Goal: Transaction & Acquisition: Purchase product/service

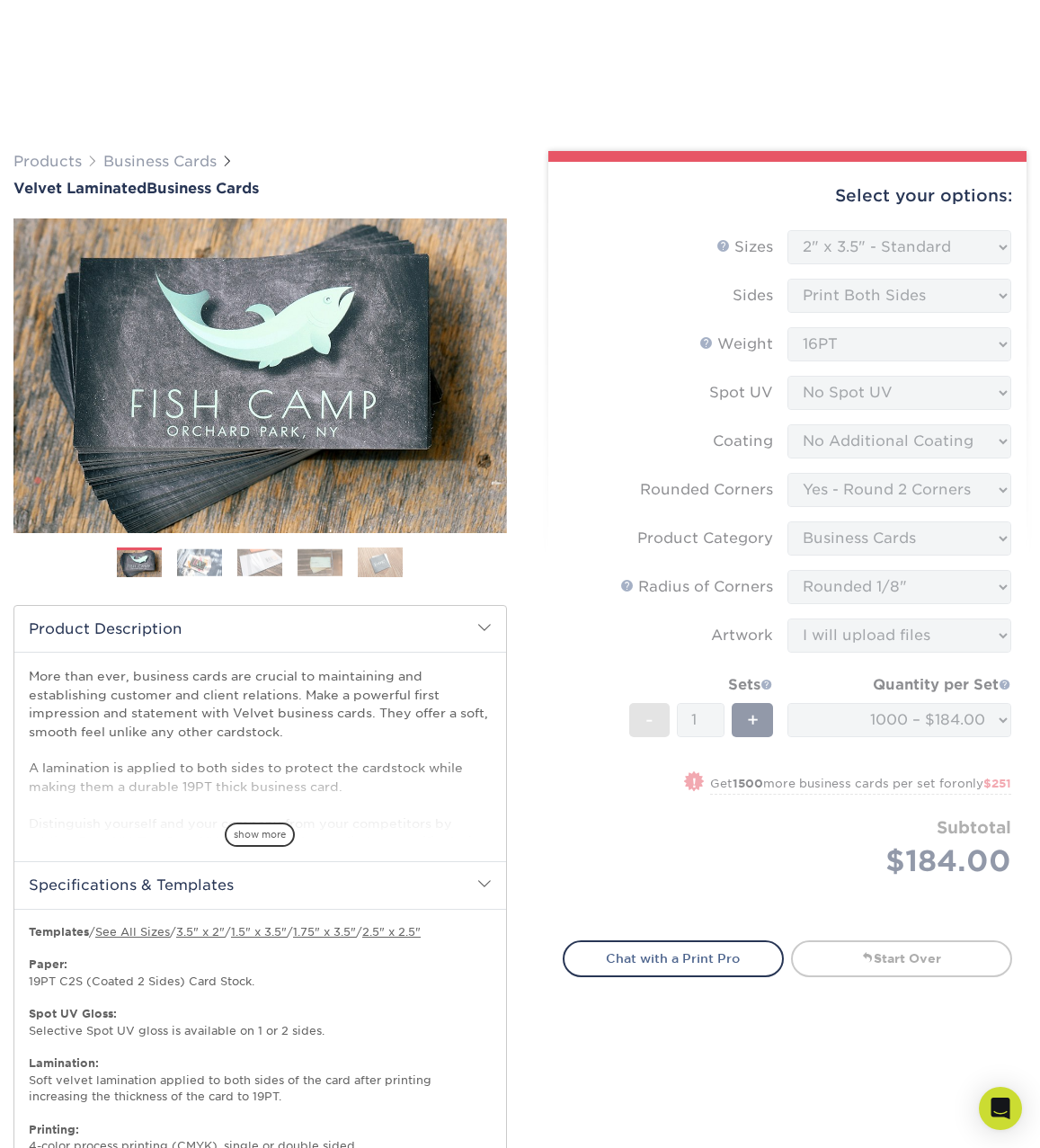
select select "2.00x3.50"
select select "76a3b848-63b4-4449-aad1-d9e81d5a60f5"
select select "3b5148f1-0588-4f88-a218-97bcfdce65c1"
select select "589680c7-ee9a-431b-9d12-d7aeb1386a97"
select select "upload"
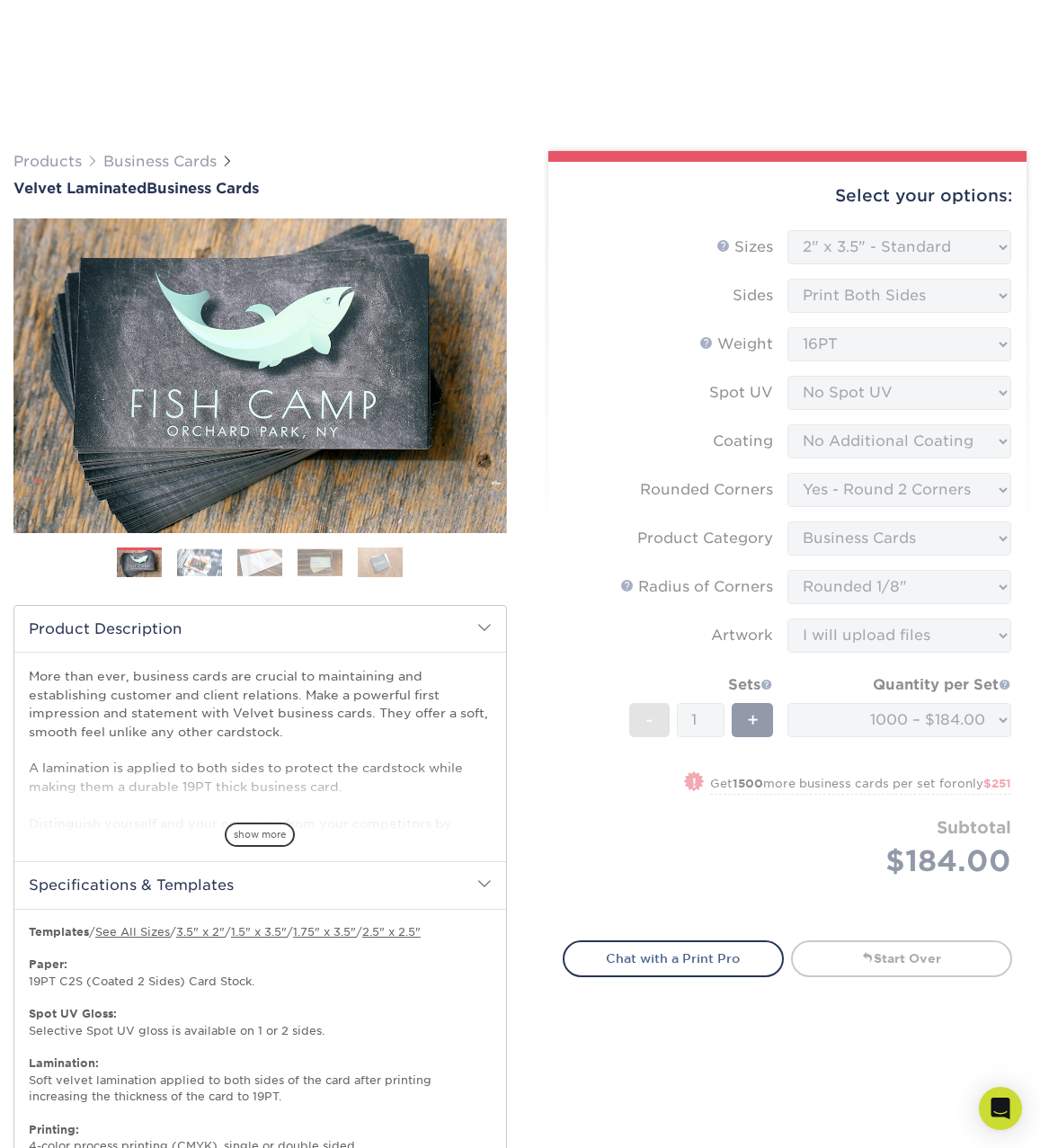
select select "1000 – $184.00"
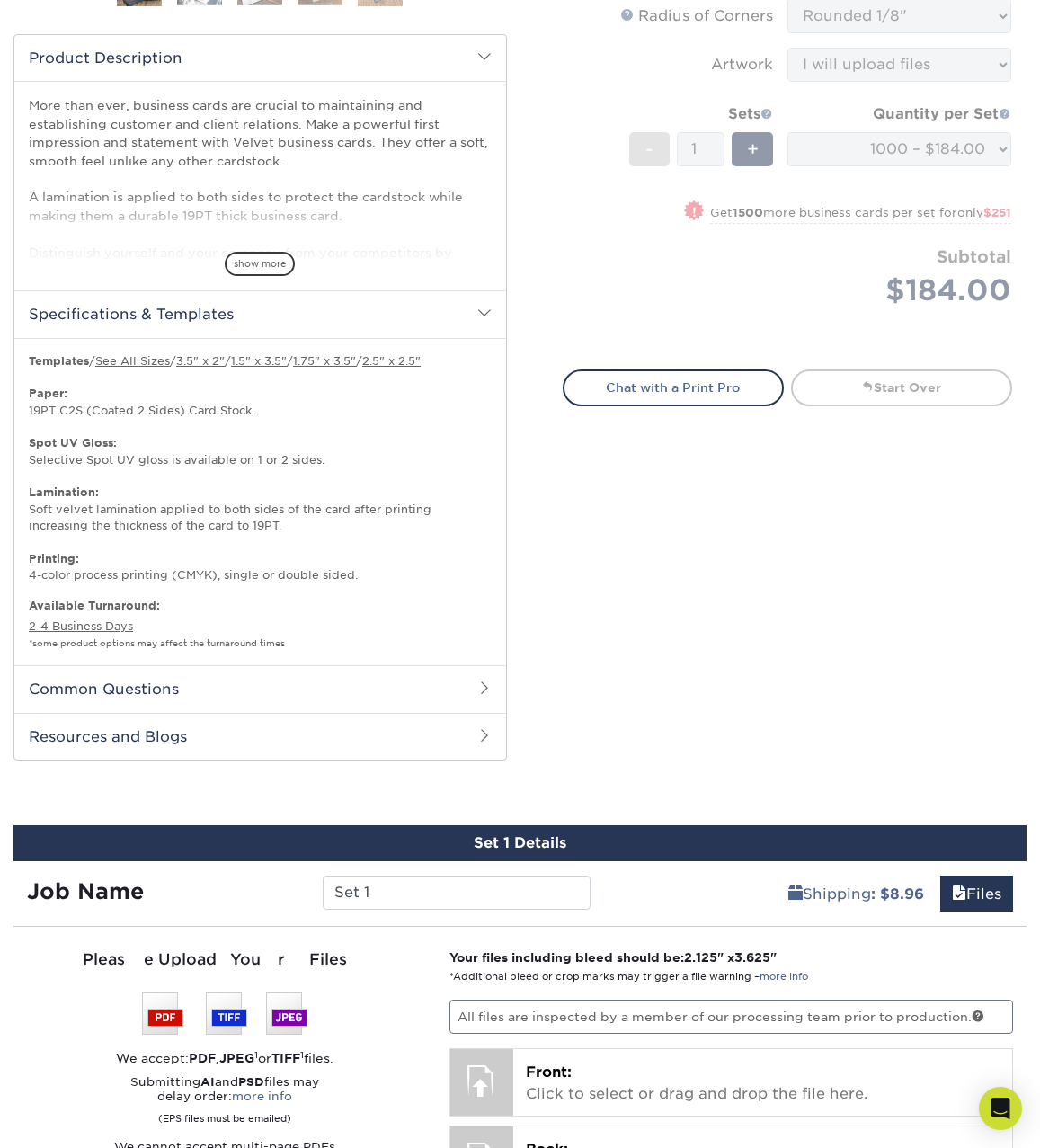
scroll to position [611, 0]
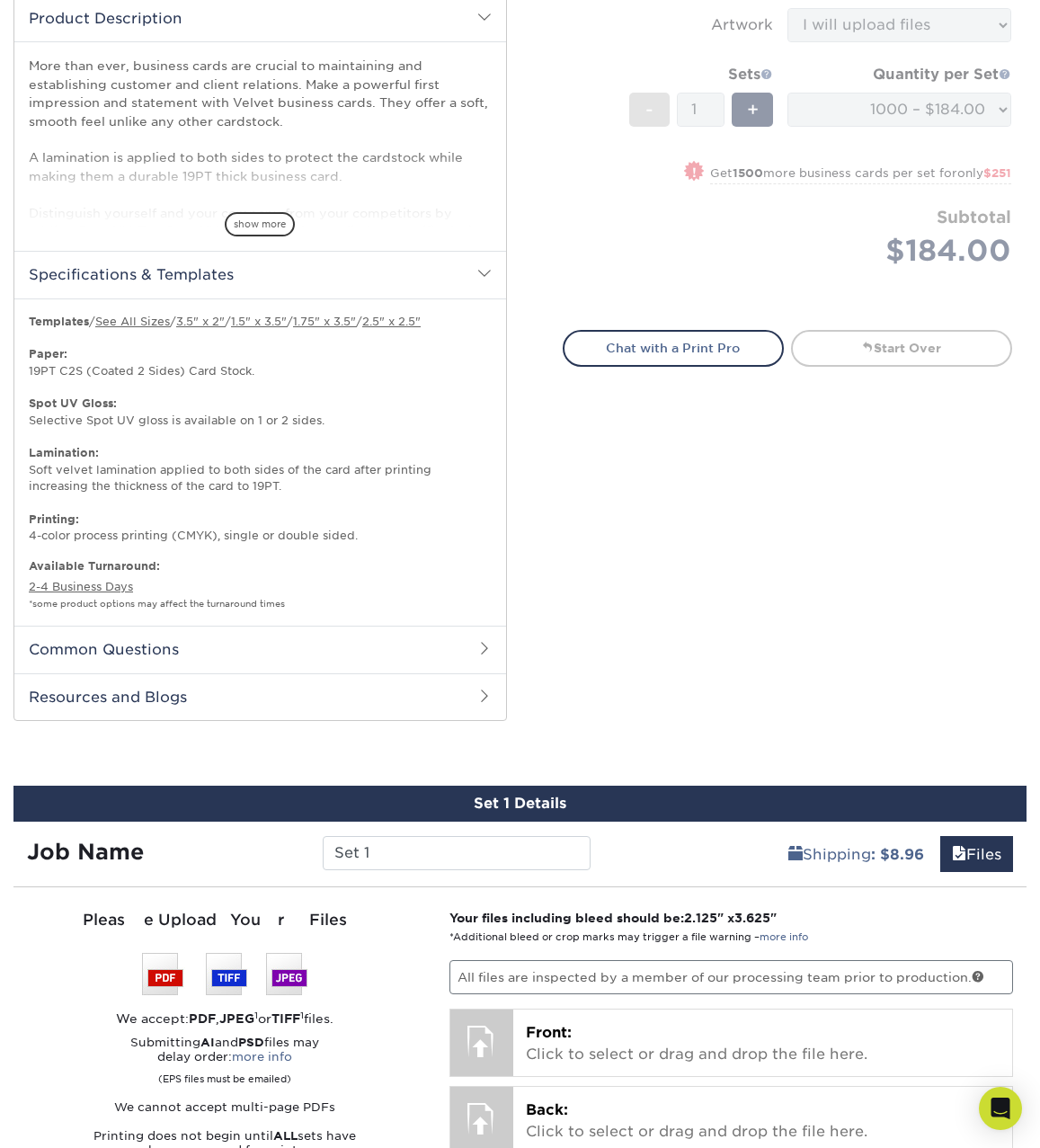
click at [478, 271] on span at bounding box center [484, 273] width 15 height 15
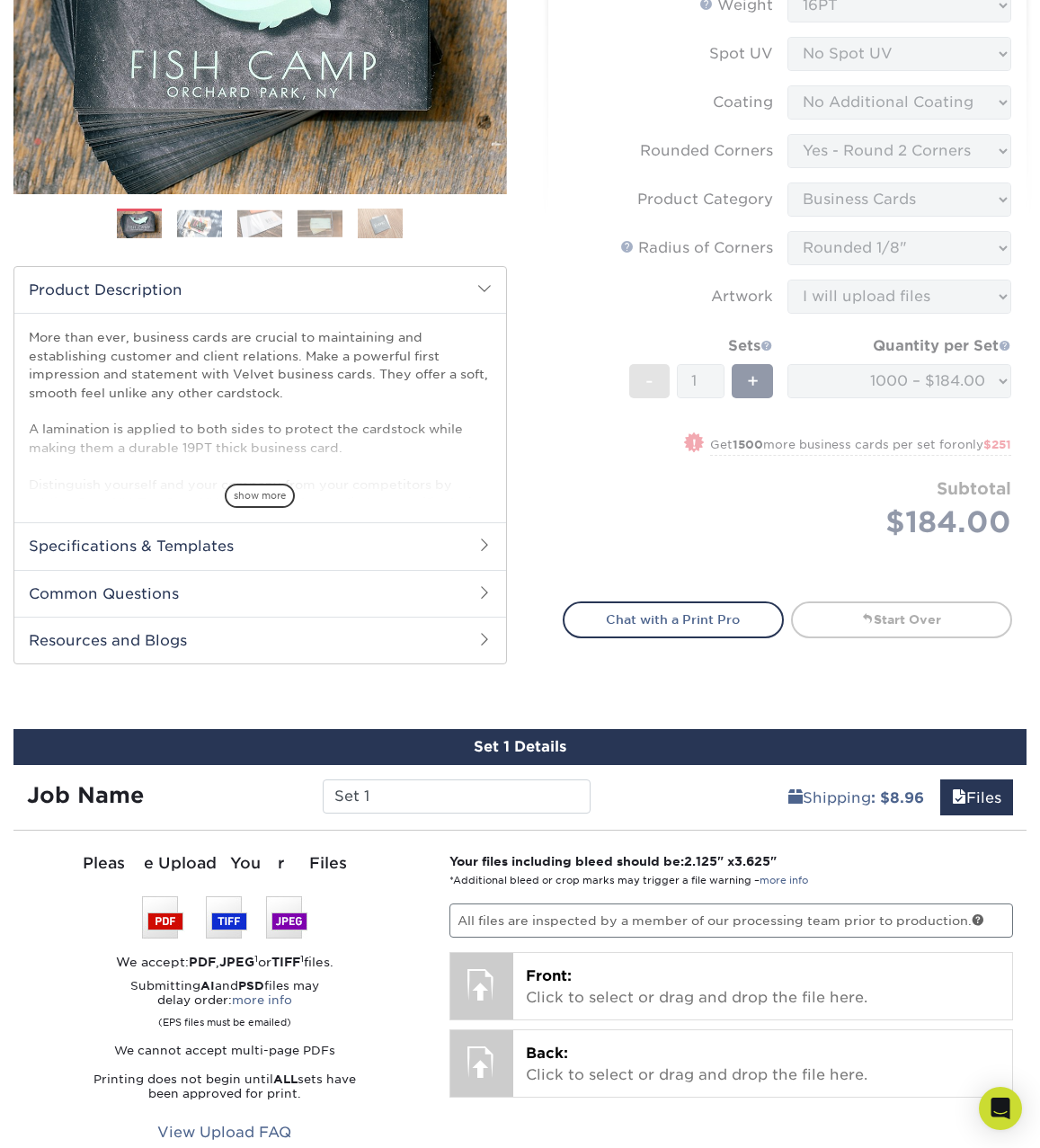
scroll to position [338, 0]
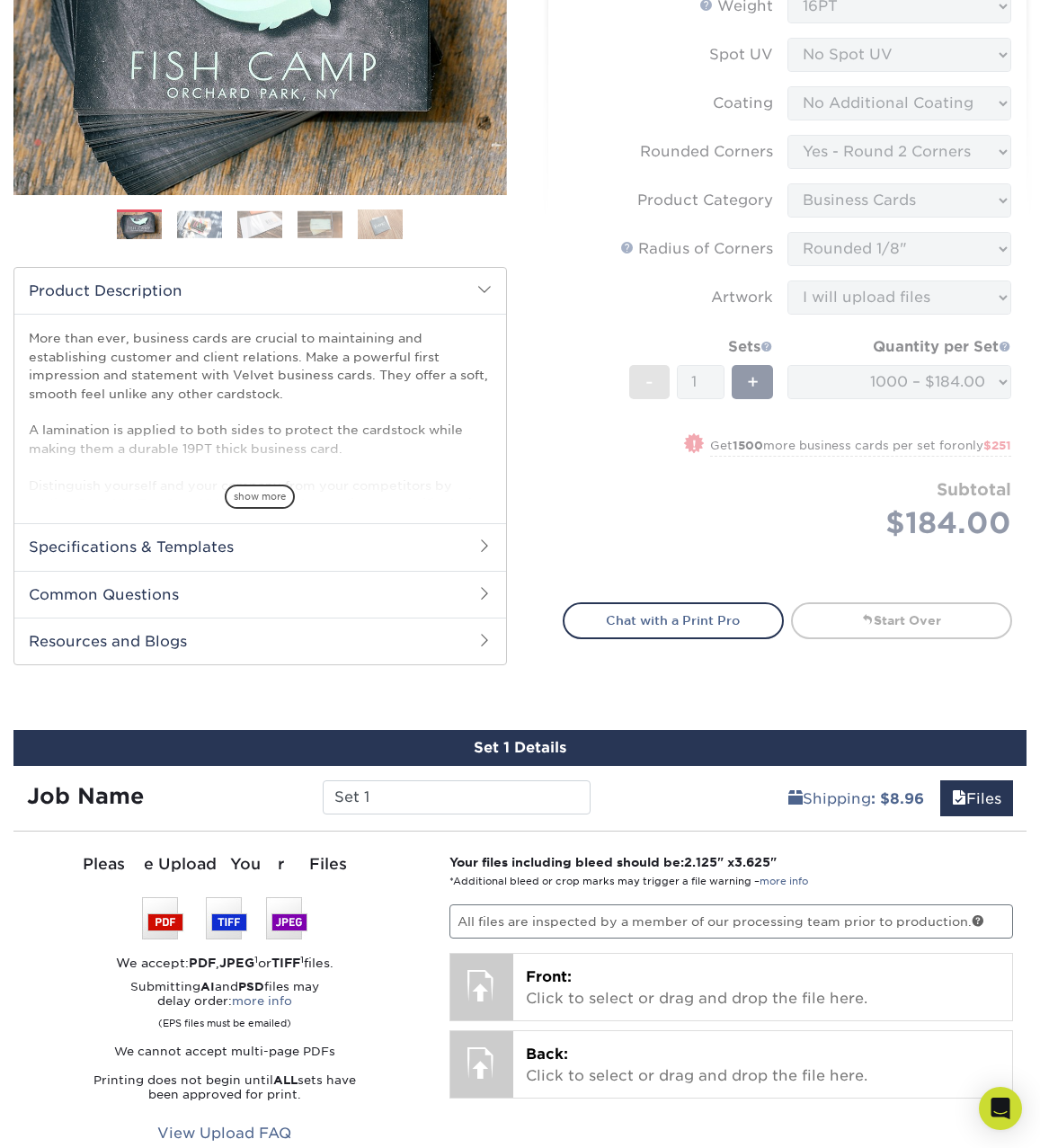
click at [484, 284] on span at bounding box center [484, 289] width 15 height 15
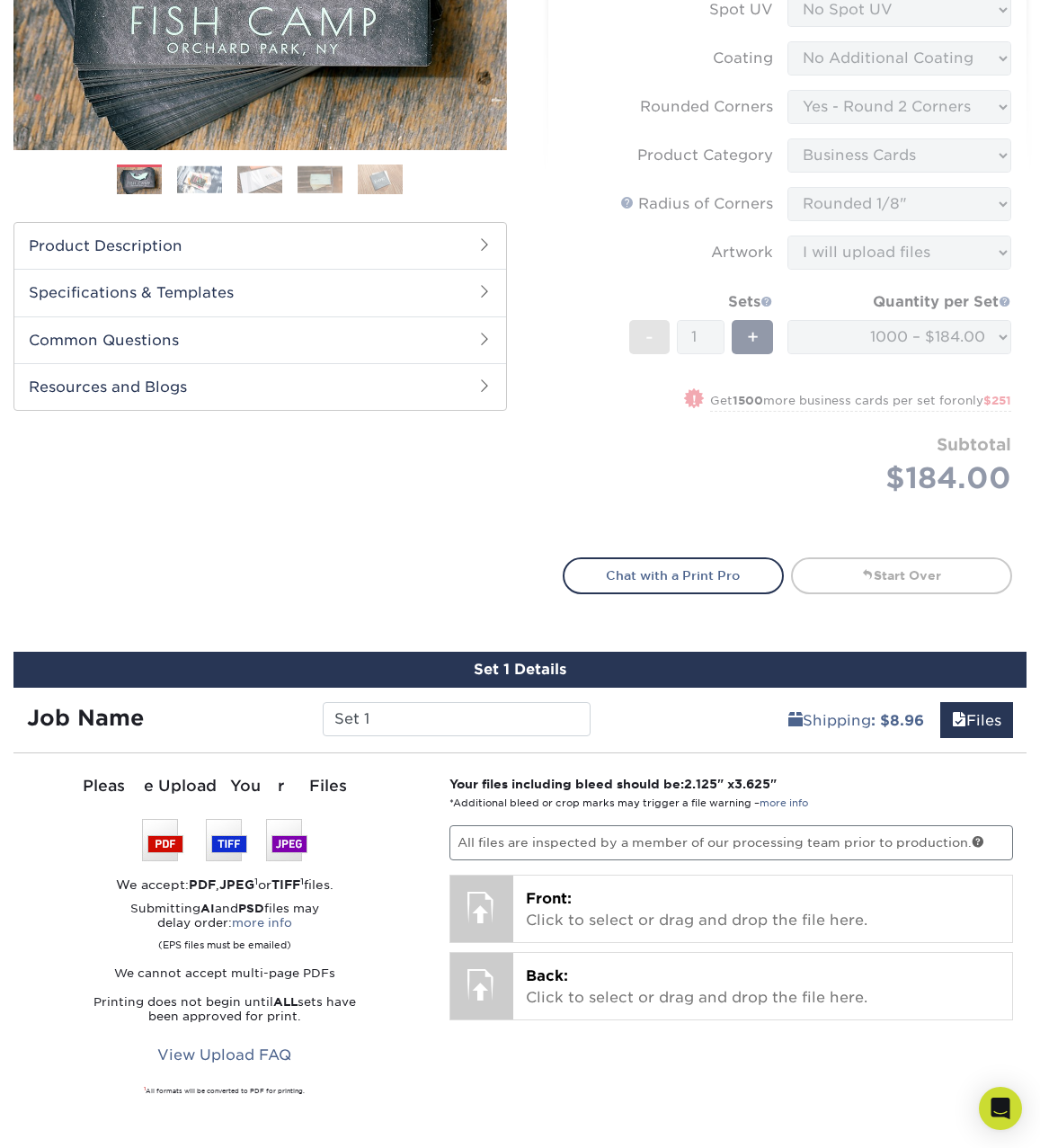
scroll to position [384, 0]
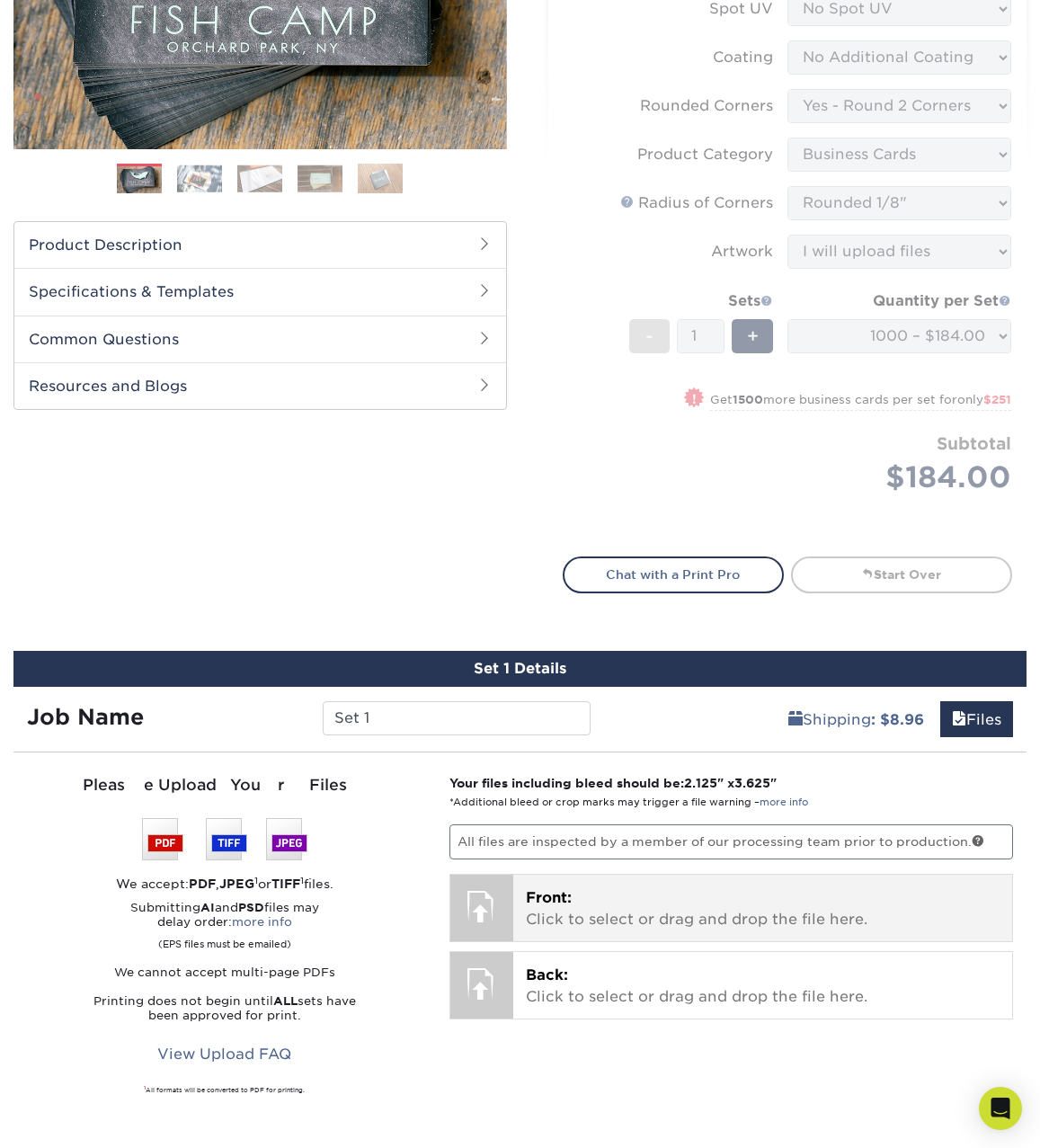
click at [499, 903] on div at bounding box center [482, 906] width 63 height 63
click at [480, 897] on div at bounding box center [482, 906] width 63 height 63
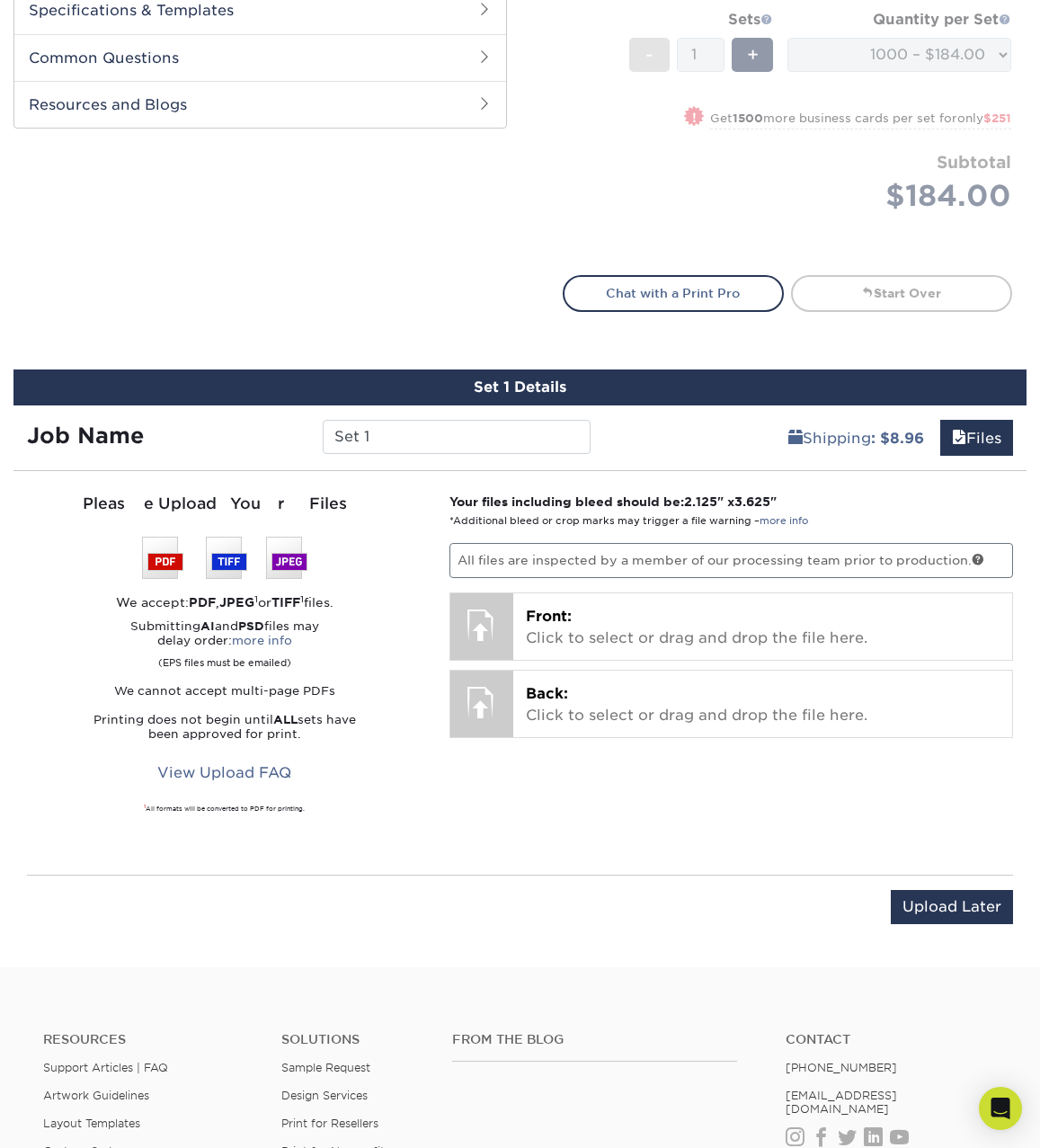
scroll to position [695, 0]
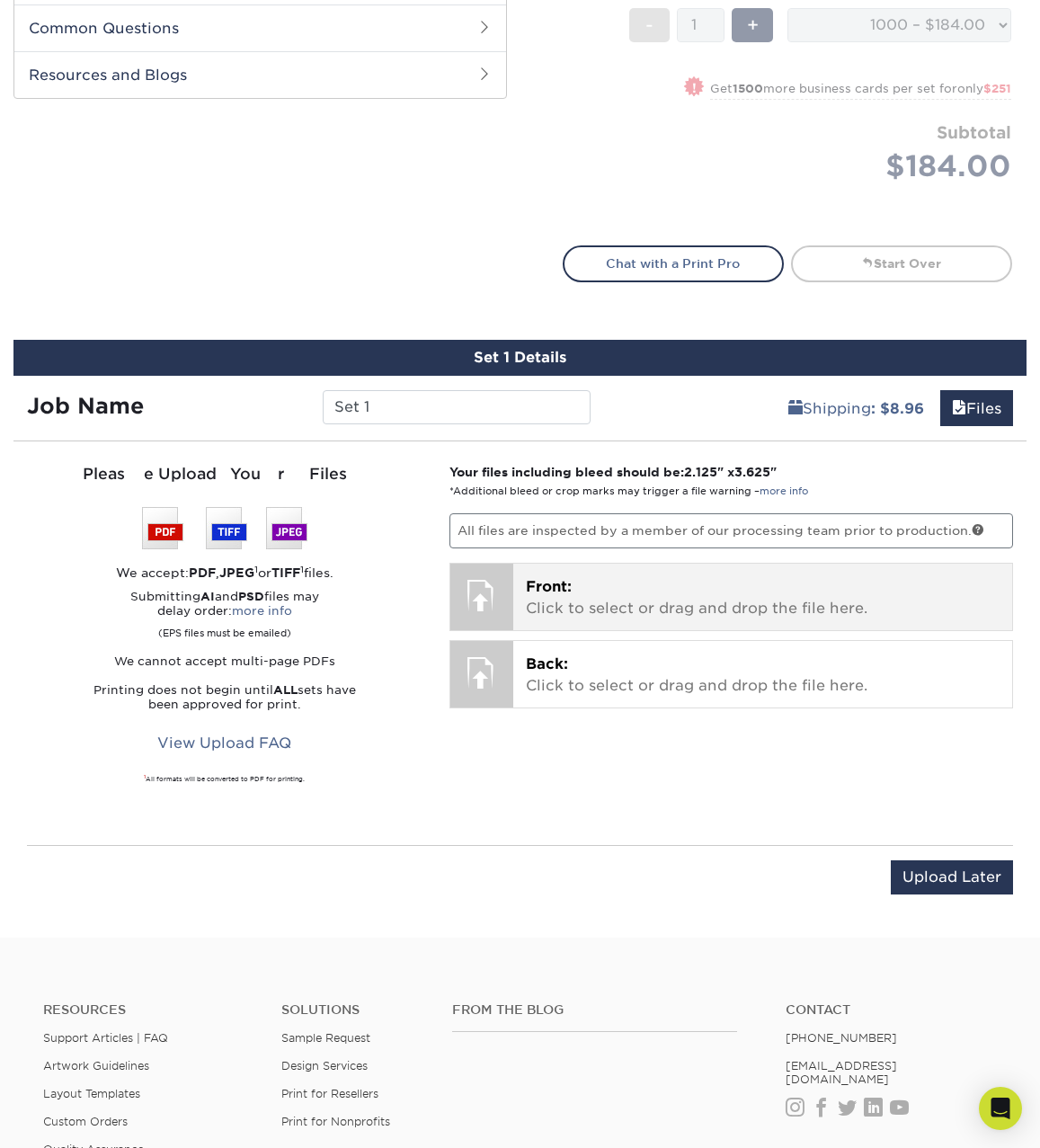
click at [491, 584] on div at bounding box center [482, 595] width 63 height 63
click at [499, 593] on div at bounding box center [482, 595] width 63 height 63
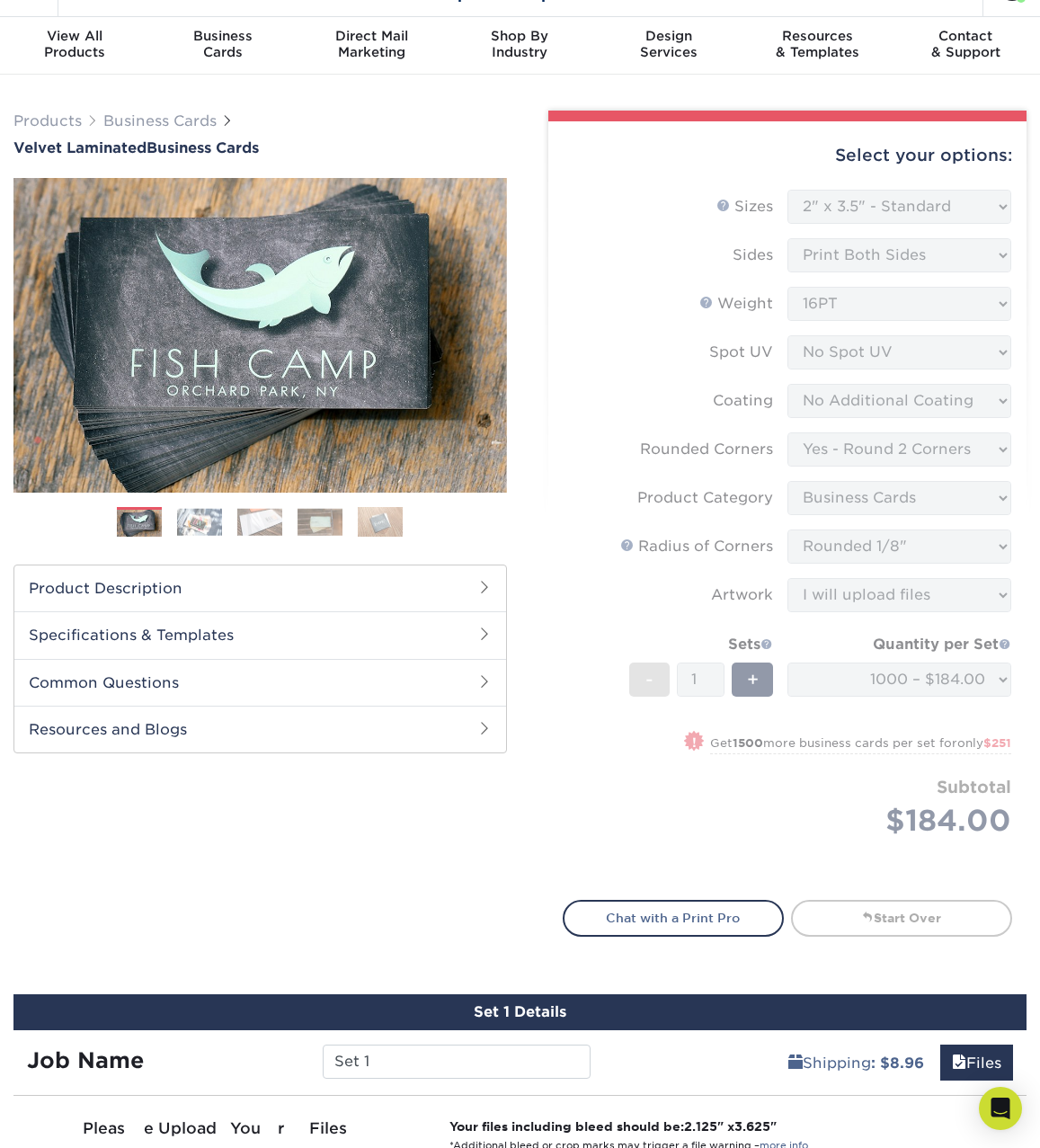
scroll to position [17, 0]
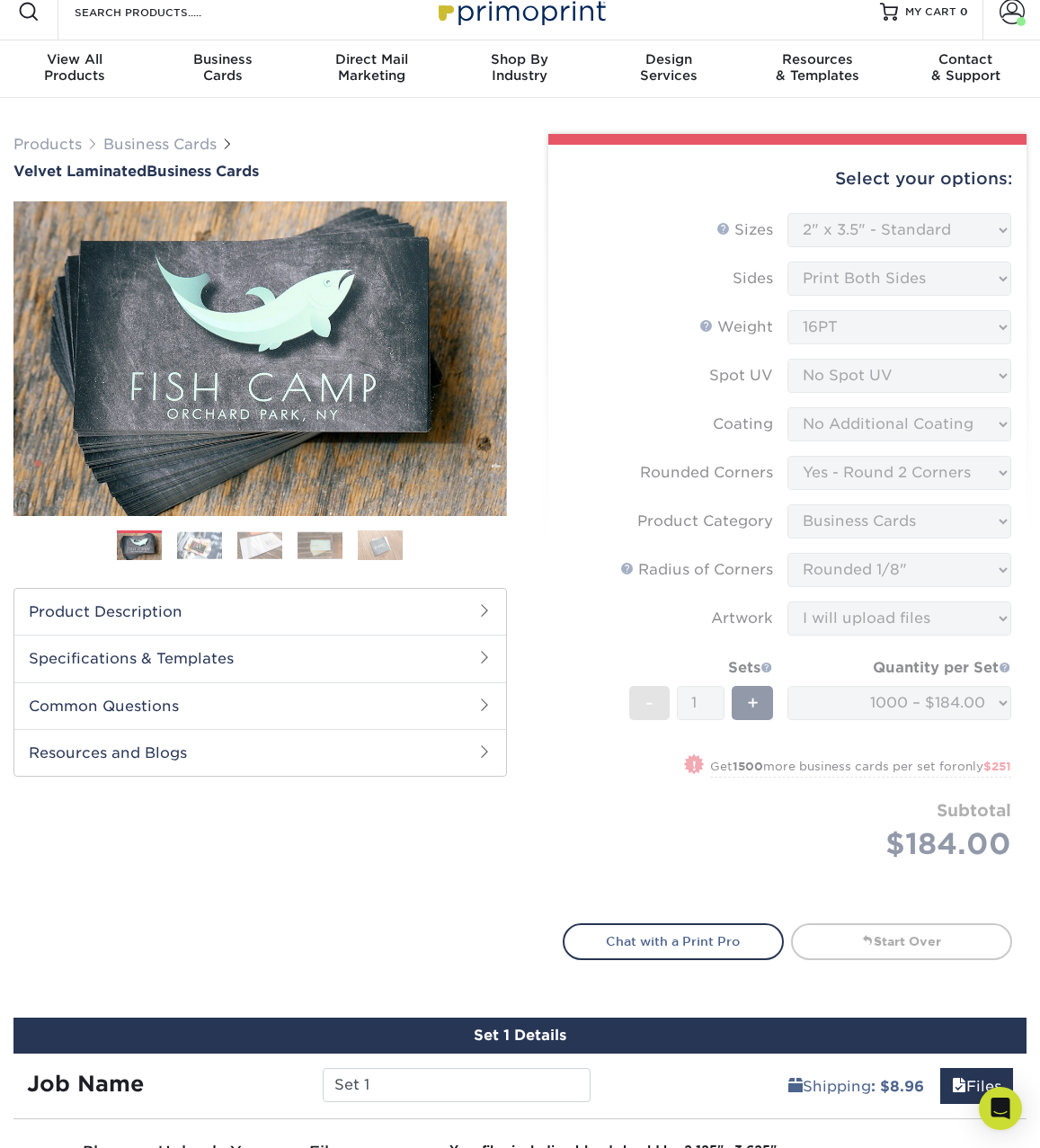
click at [857, 603] on form "Sizes Help Sizes Please Select 1.5" x 3.5" - Mini 1.75" x 3.5" - Mini 2" x 2" -…" at bounding box center [788, 558] width 451 height 689
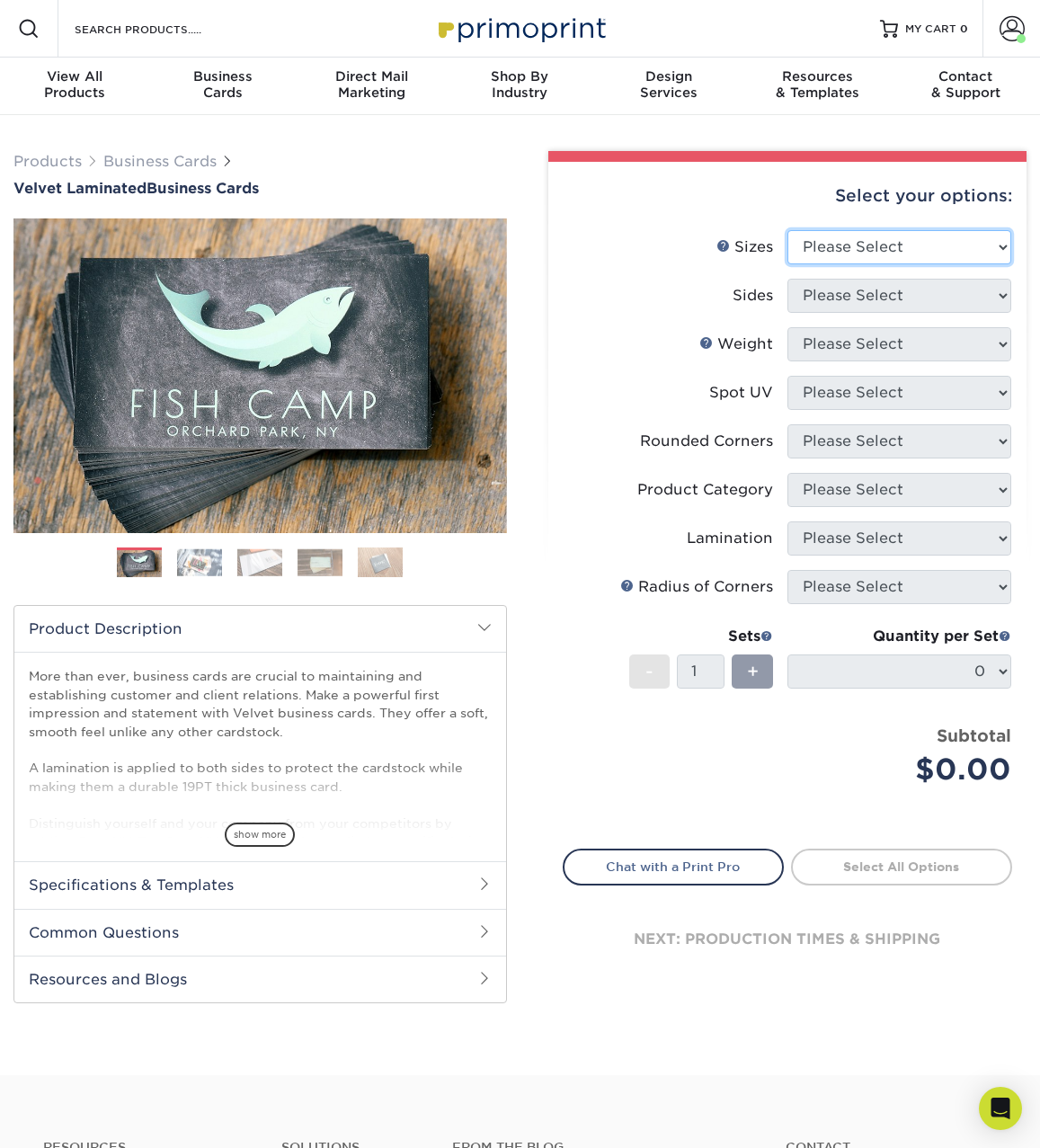
select select "2.00x3.50"
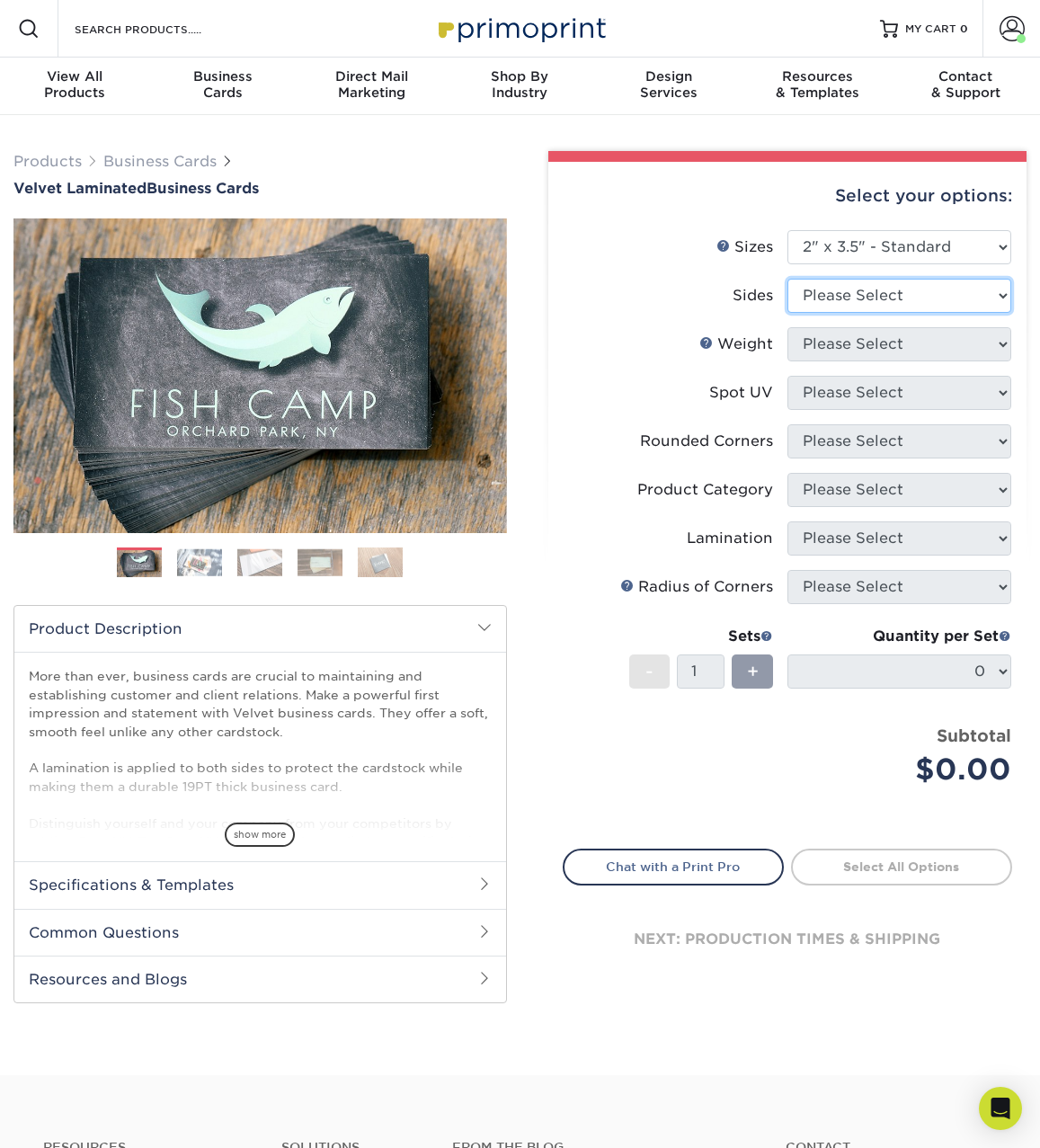
select select "13abbda7-1d64-4f25-8bb2-c179b224825d"
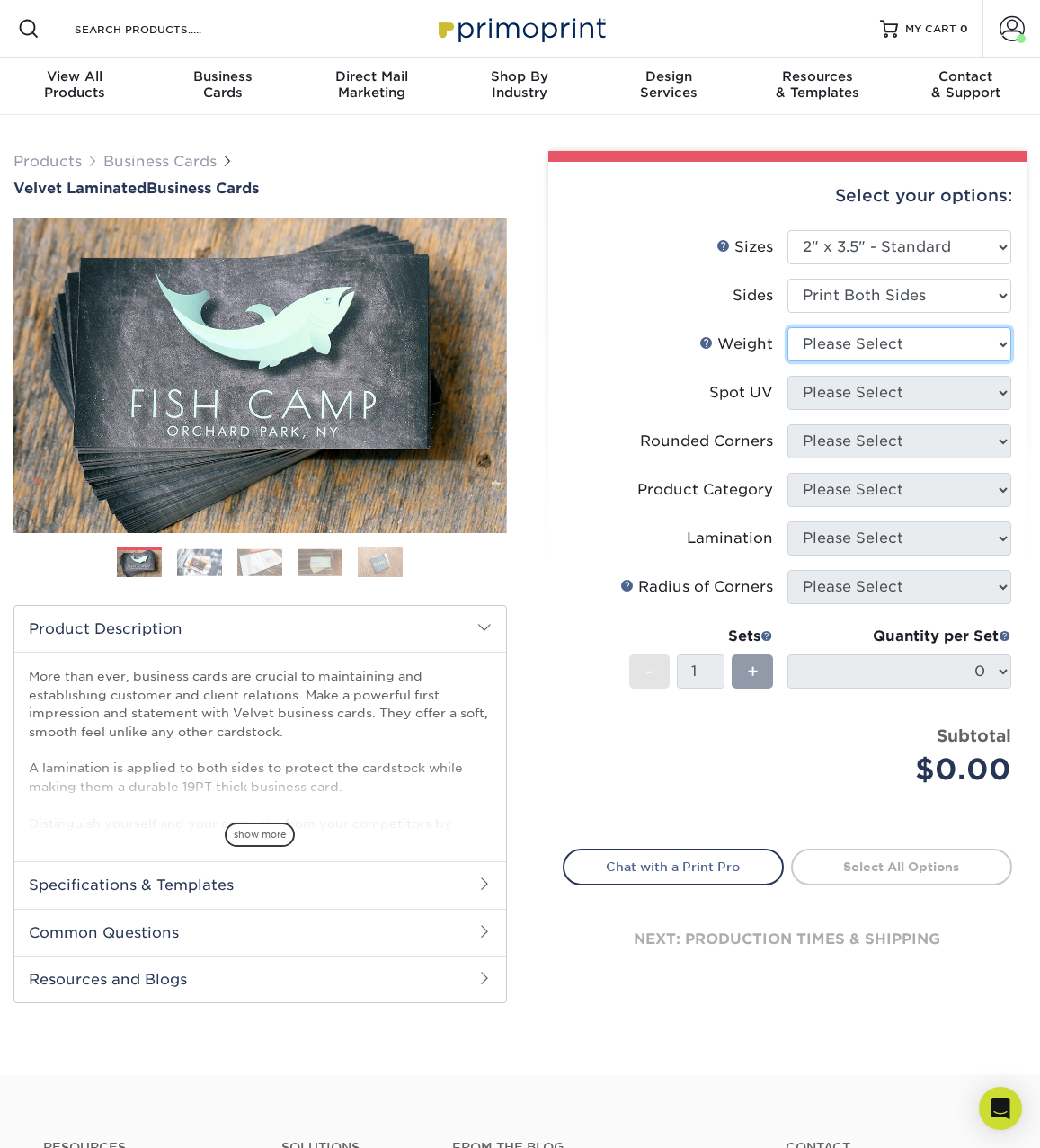
select select "16PT"
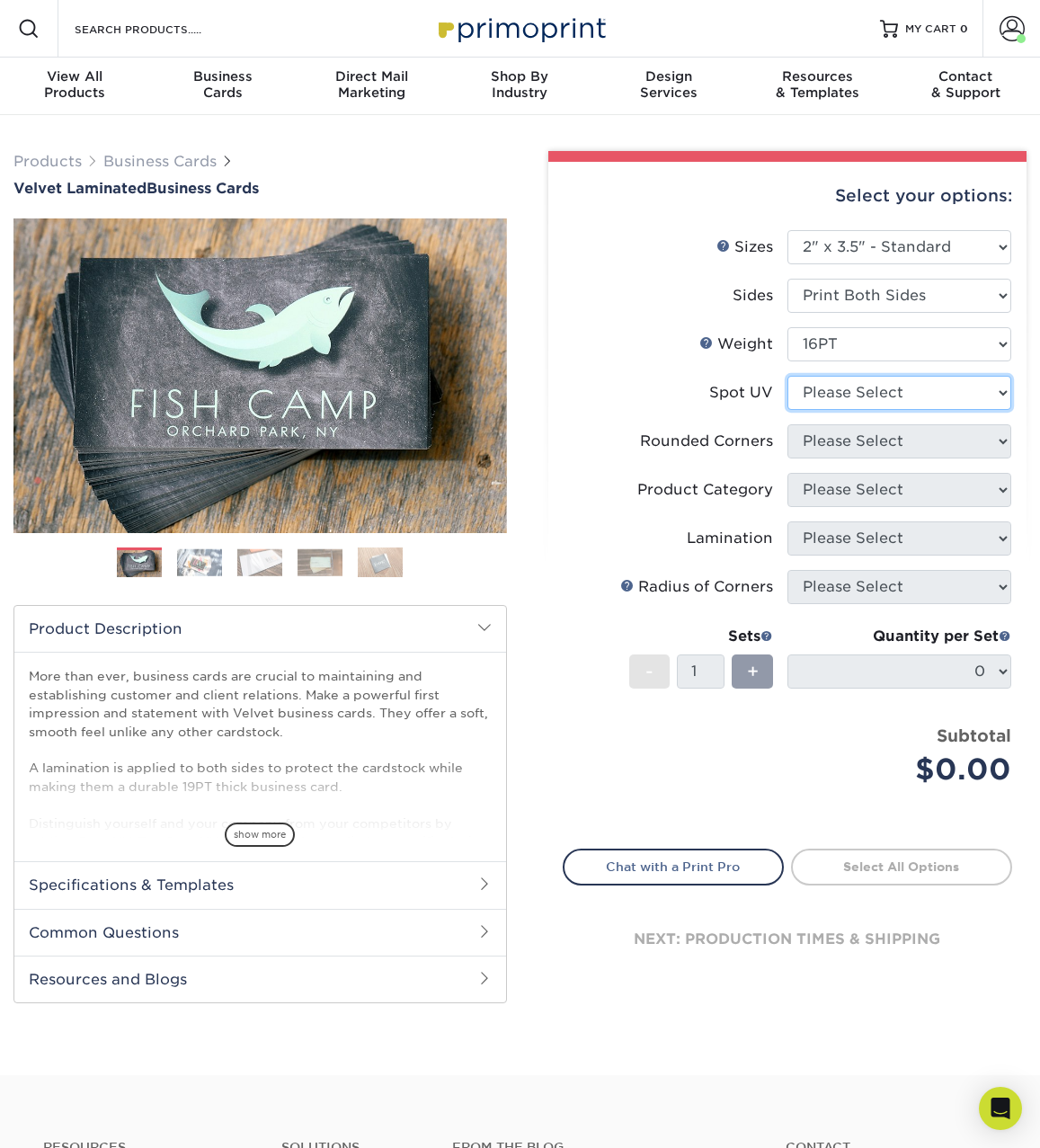
select select "3"
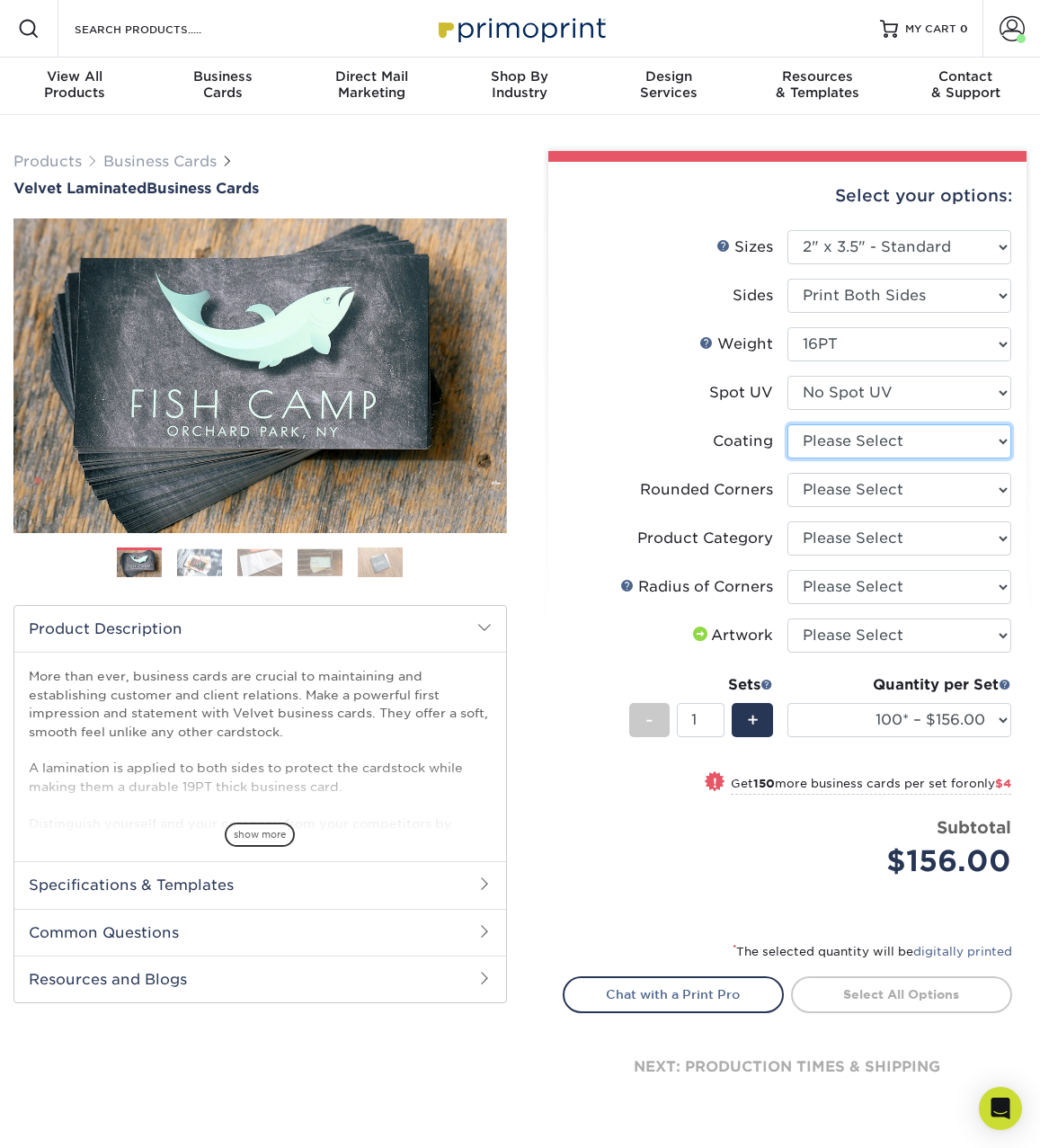
select select "3e7618de-abca-4bda-9f97-8b9129e913d8"
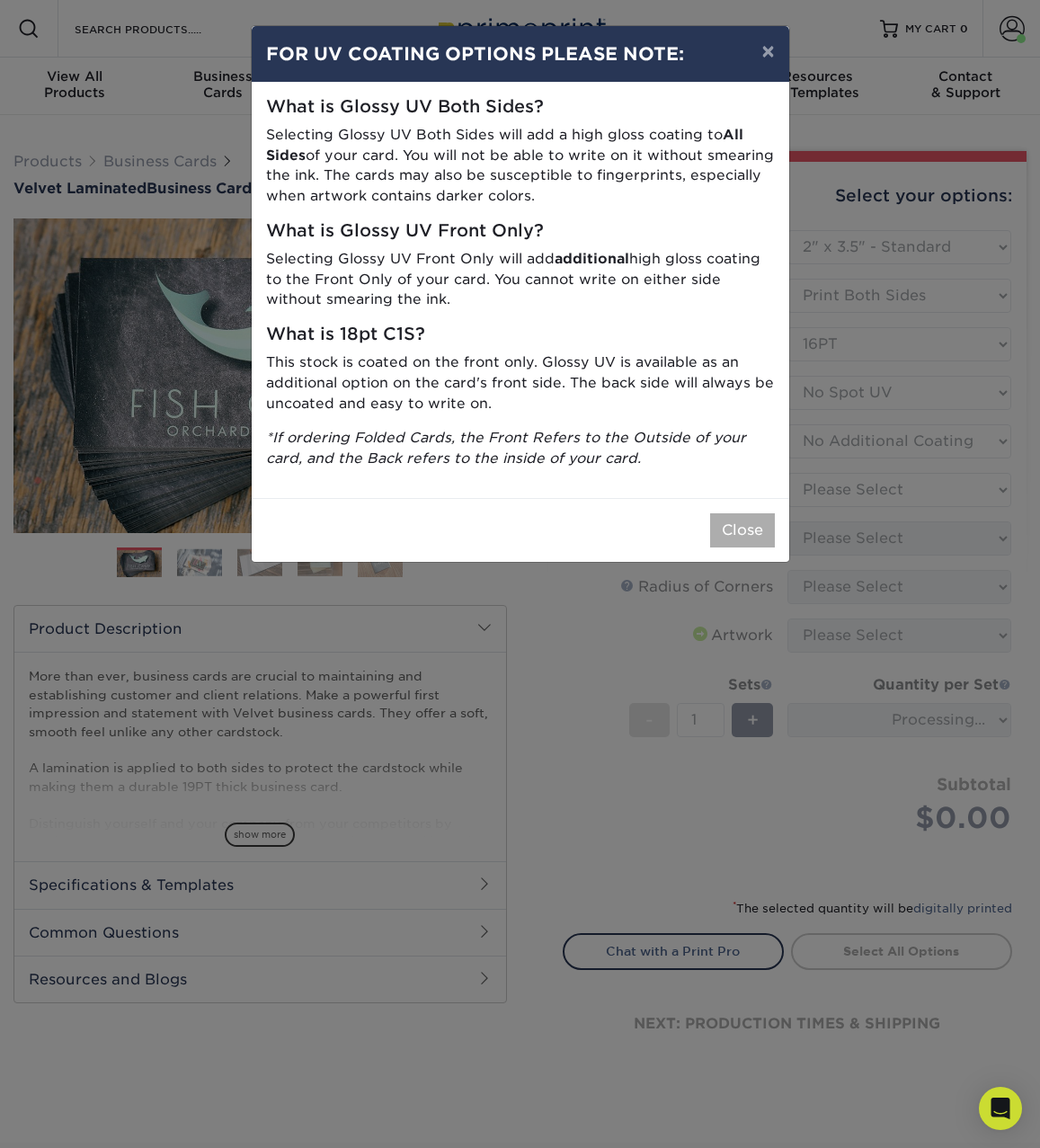
click at [741, 516] on button "Close" at bounding box center [742, 530] width 65 height 34
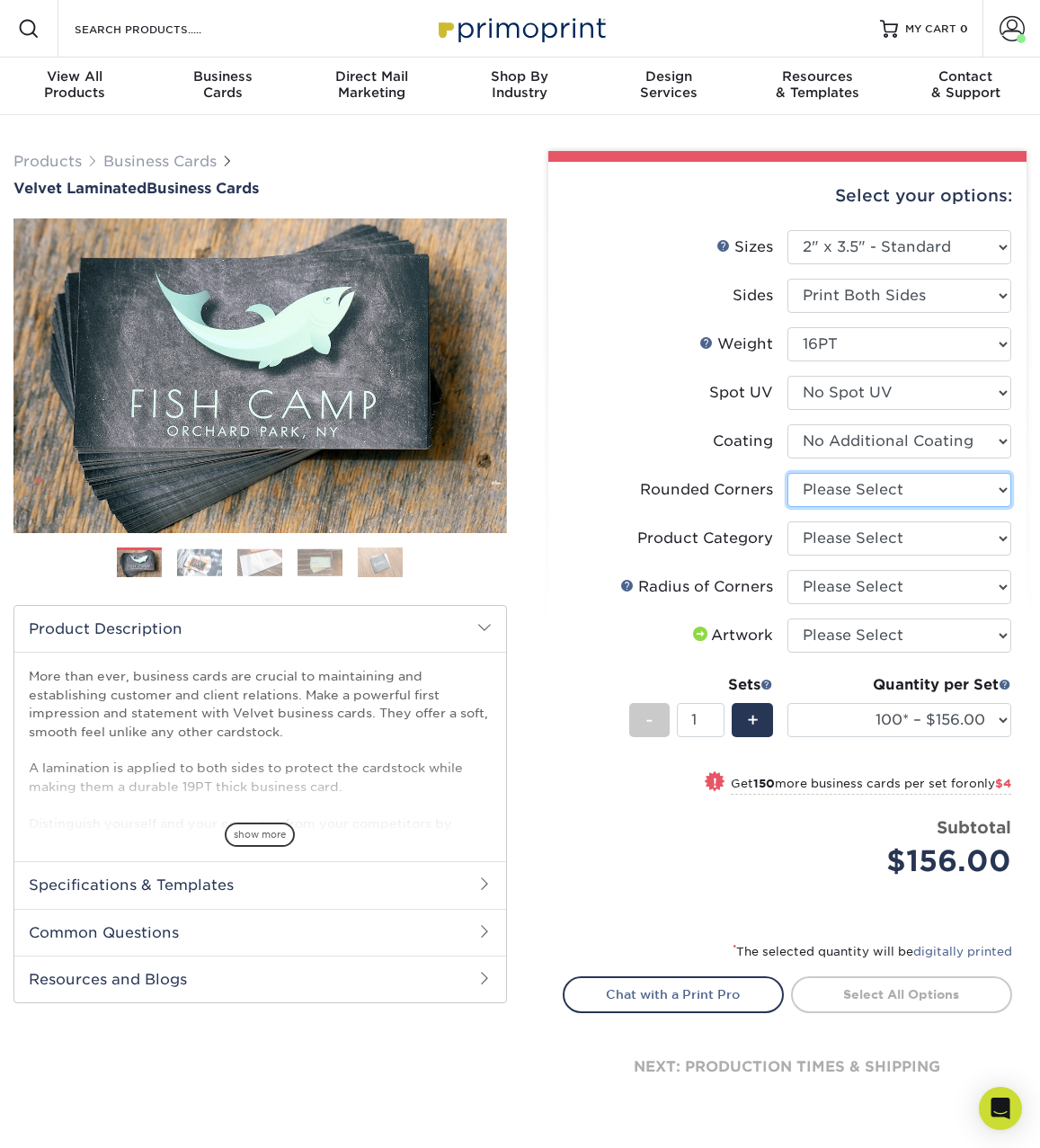
select select "7672df9e-0e0a-464d-8e1f-920c575e4da3"
select select "3b5148f1-0588-4f88-a218-97bcfdce65c1"
select select "589680c7-ee9a-431b-9d12-d7aeb1386a97"
select select "upload"
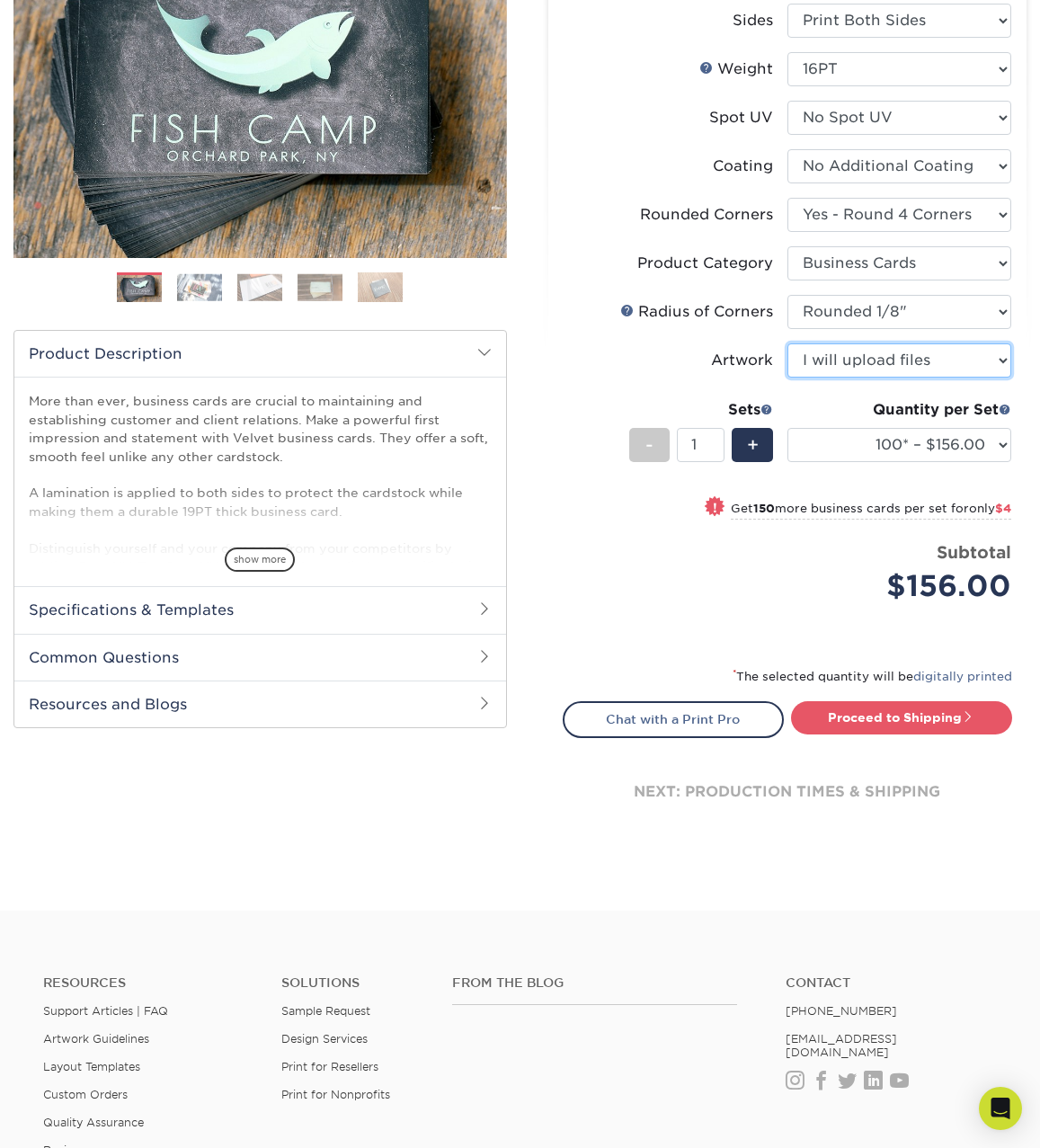
scroll to position [307, 0]
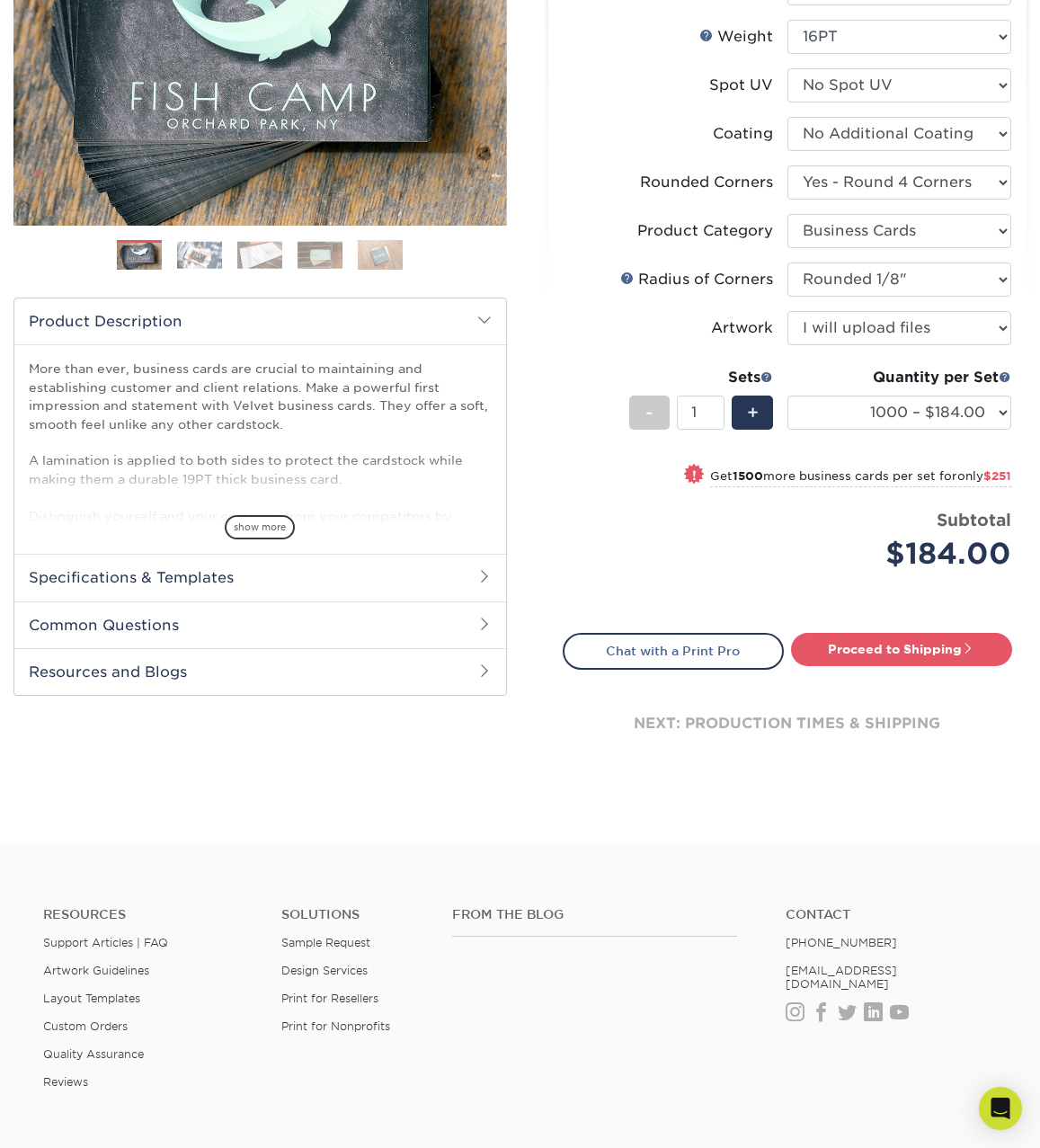
click at [977, 475] on span "only $251" at bounding box center [985, 476] width 54 height 14
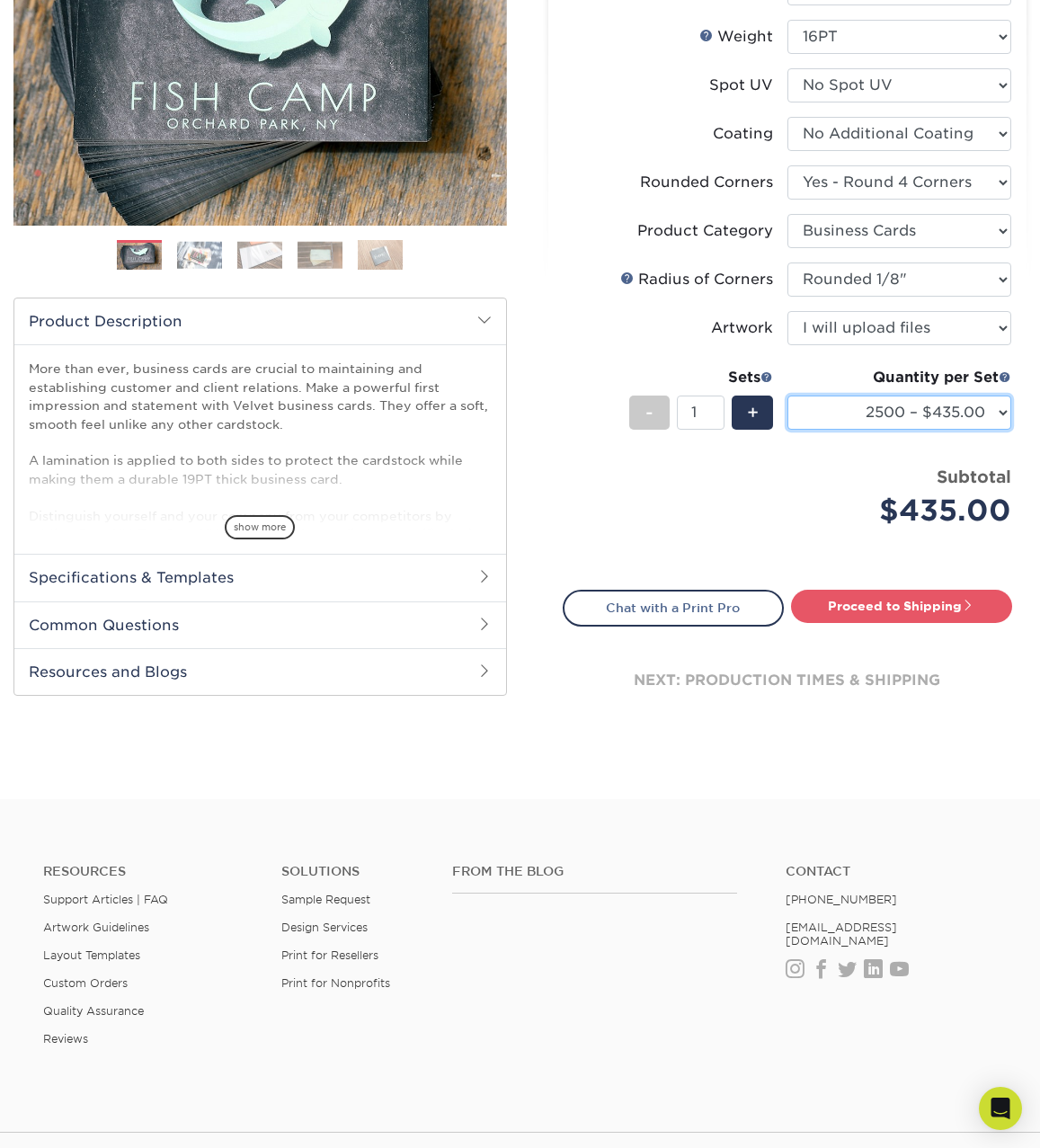
select select "1000 – $184.00"
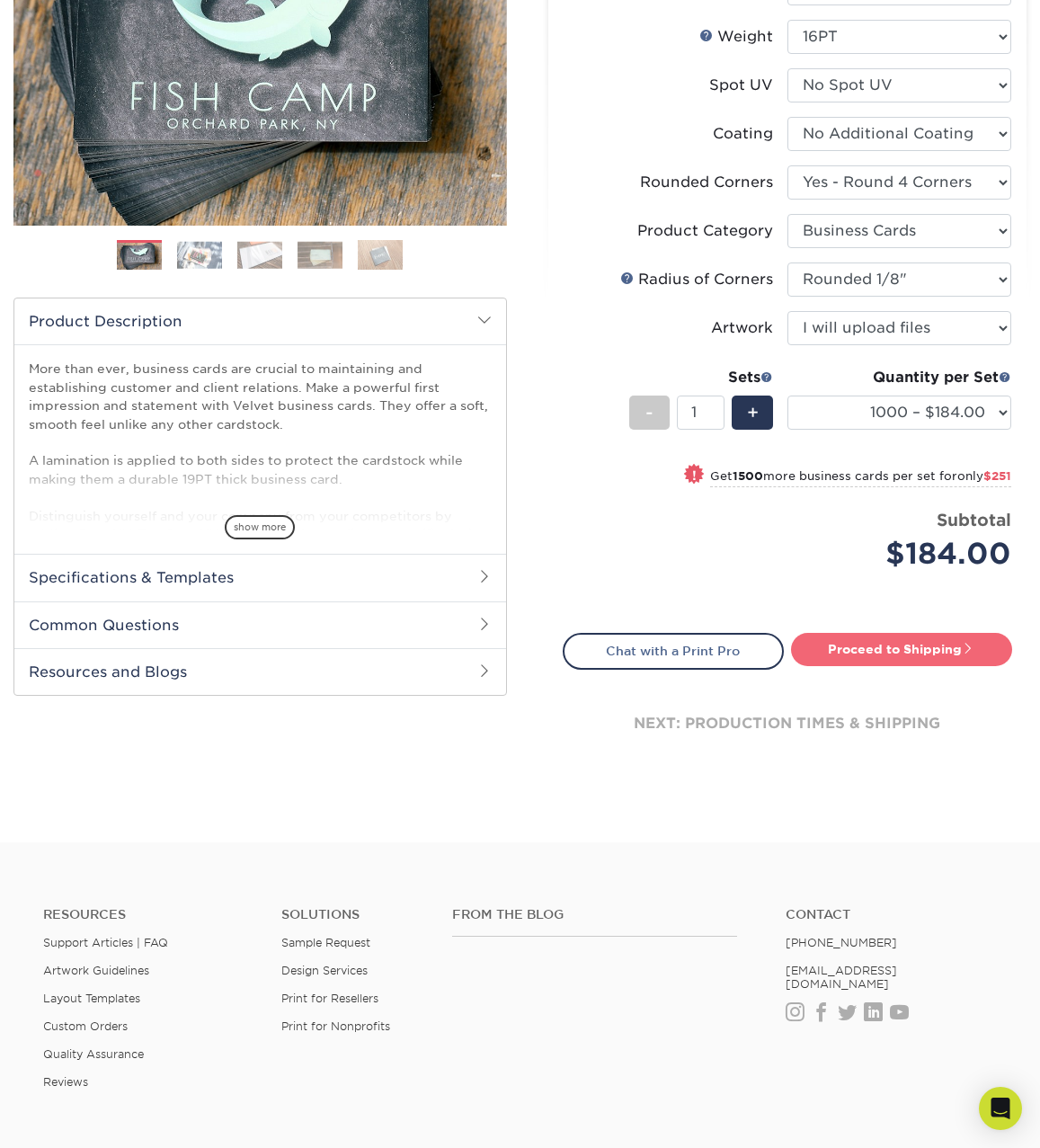
click at [913, 649] on link "Proceed to Shipping" at bounding box center [901, 649] width 221 height 32
type input "Set 1"
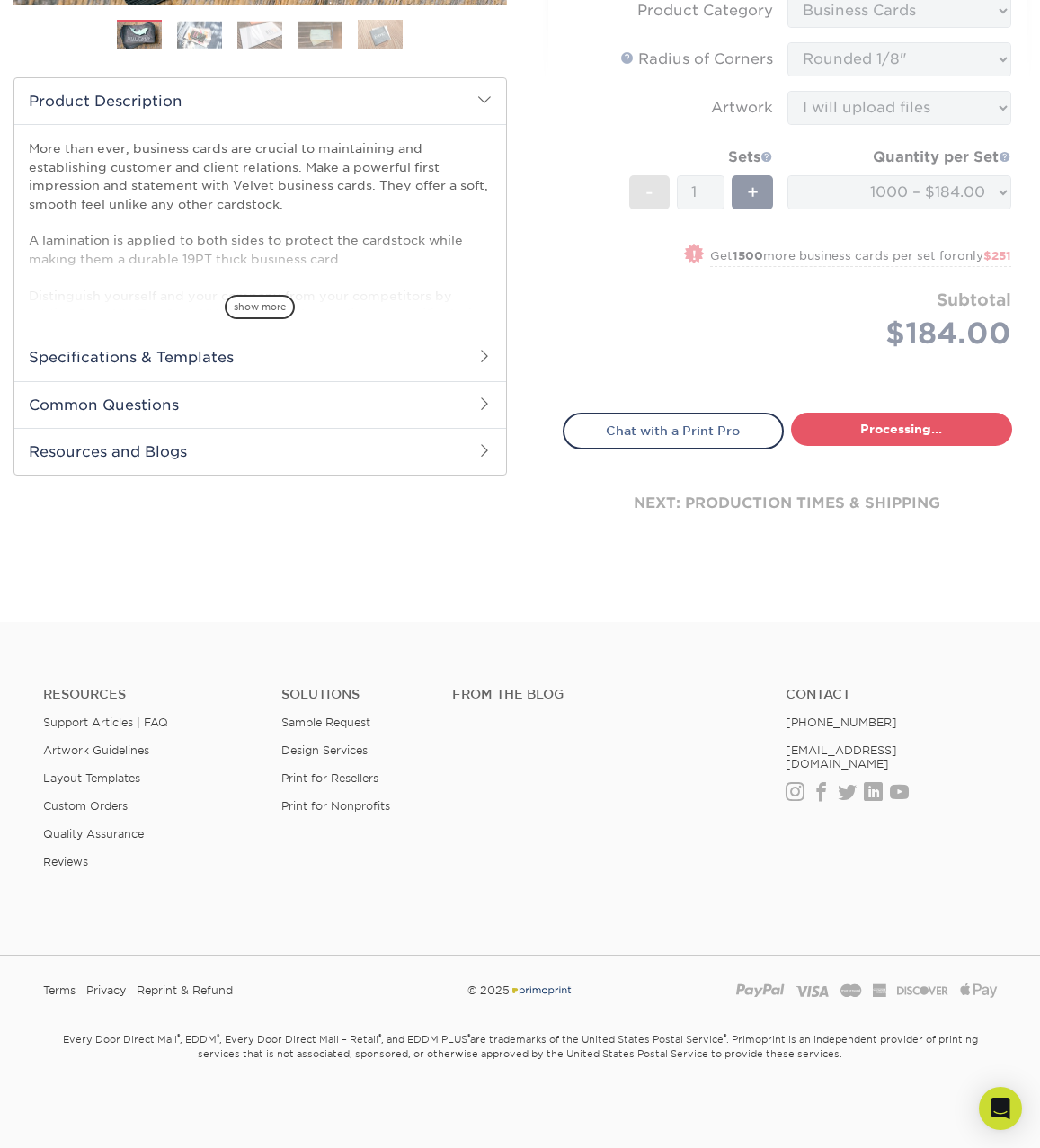
select select "f88dd846-9c1b-4295-a01c-a5868ac662ea"
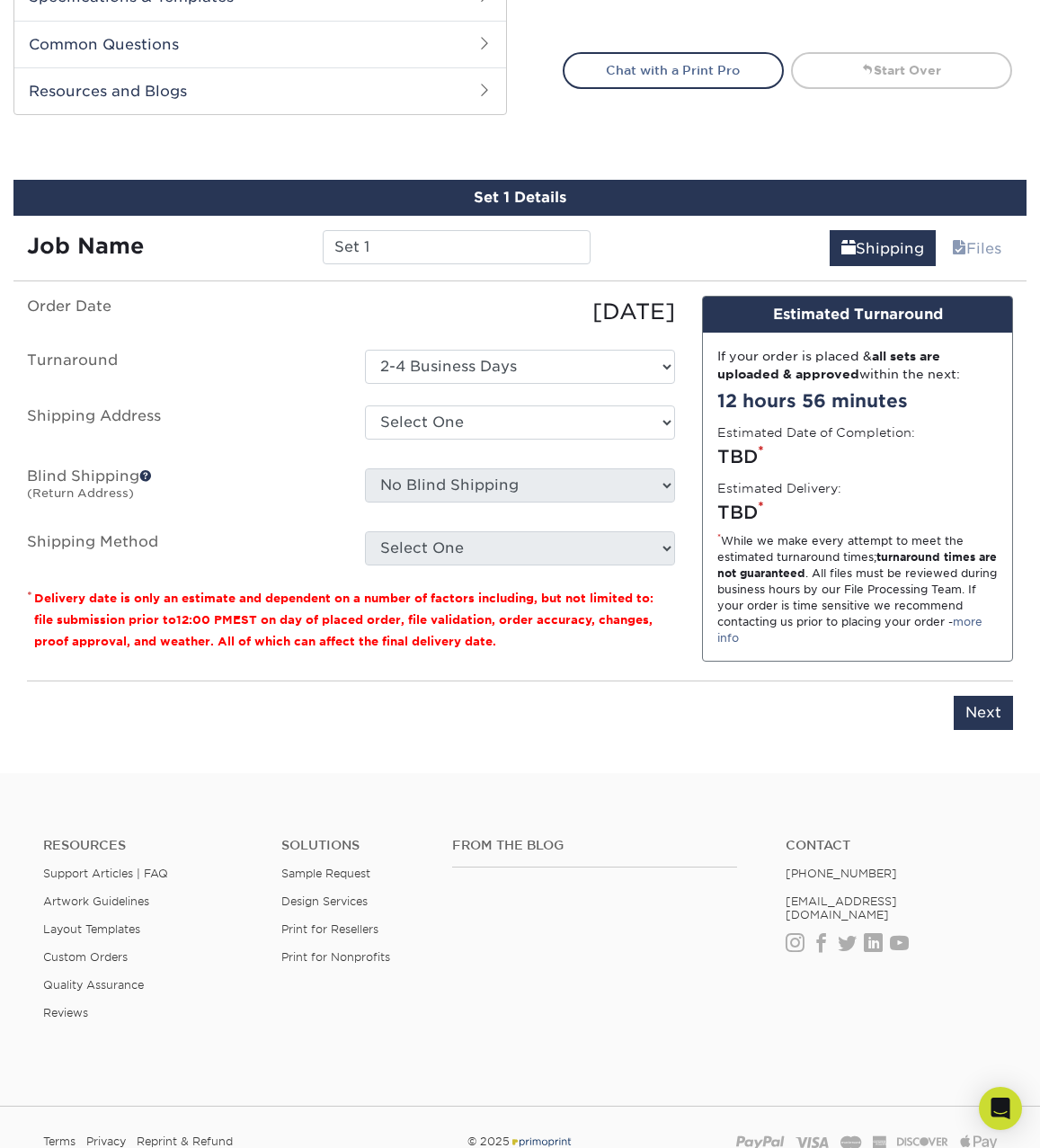
scroll to position [988, 0]
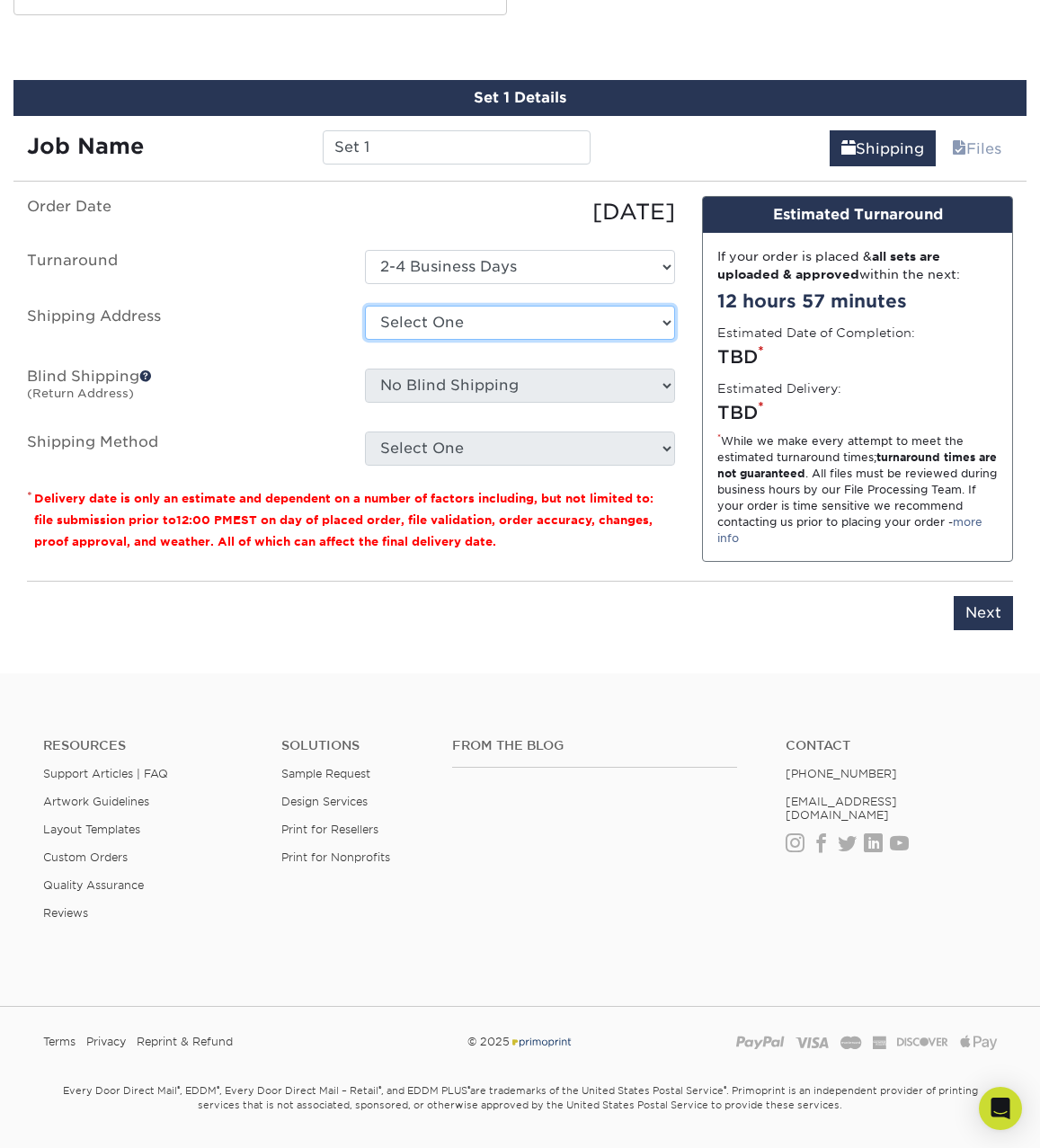
select select "245077"
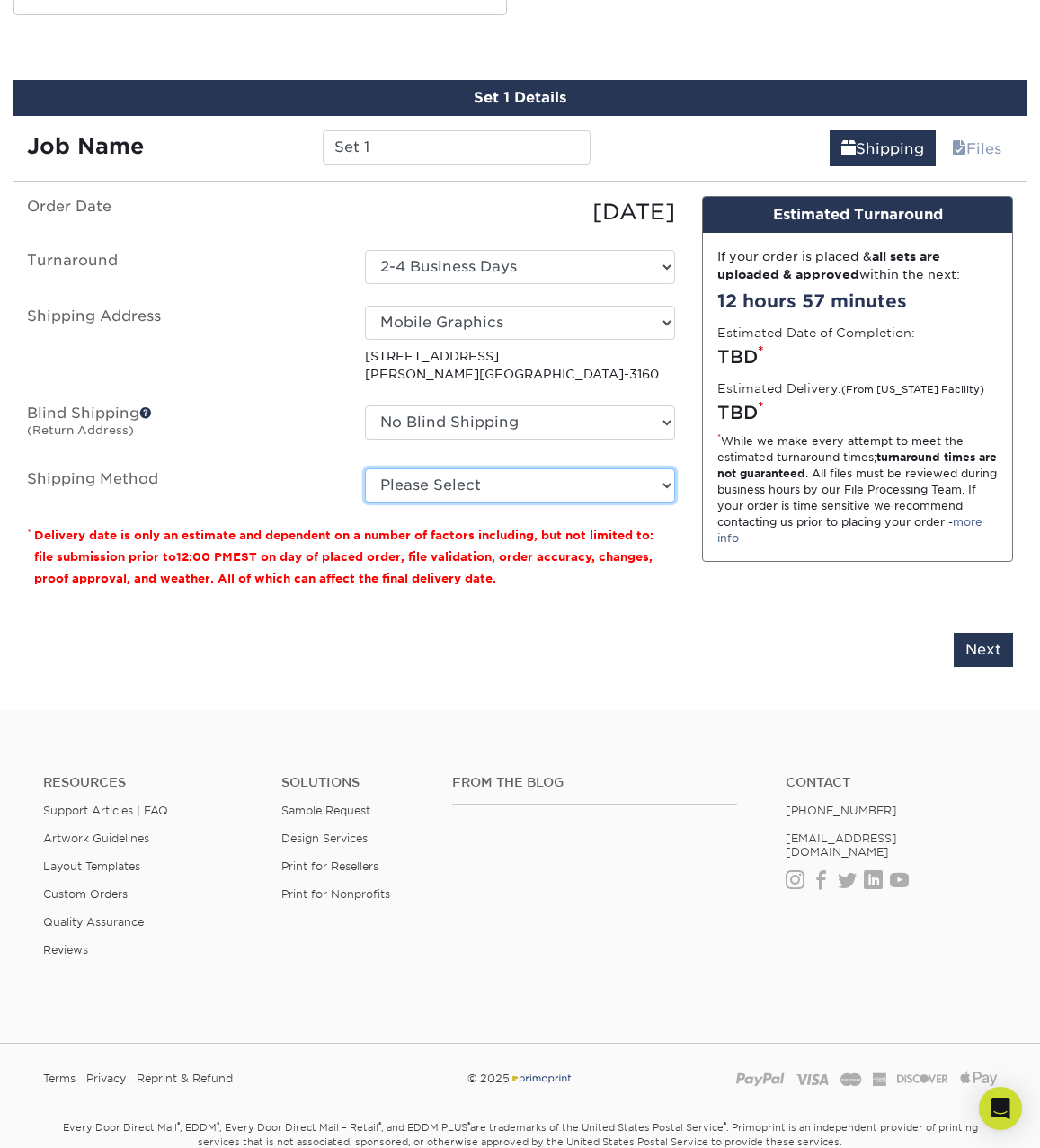
select select "03"
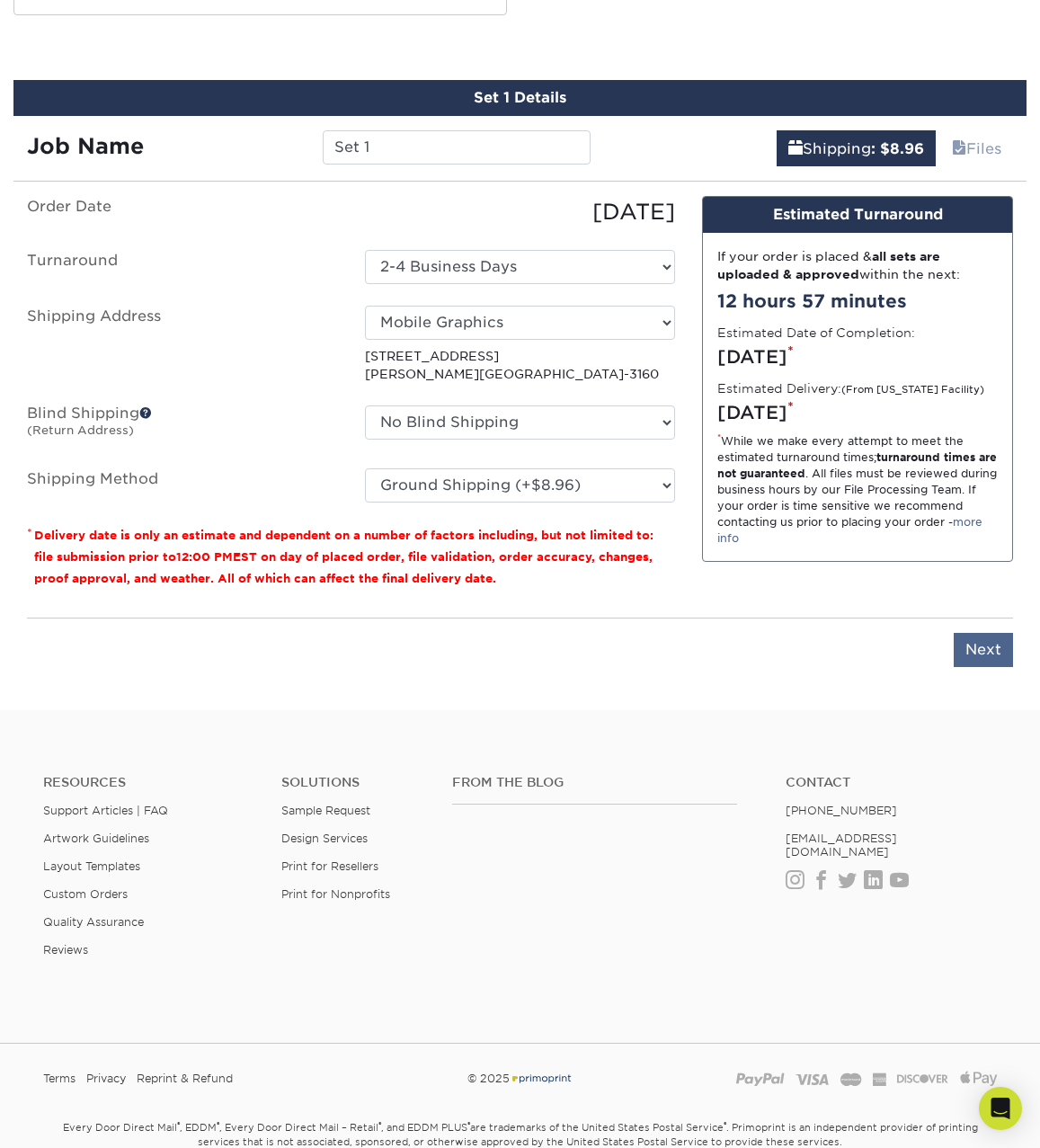
click at [986, 658] on input "Next" at bounding box center [983, 650] width 59 height 34
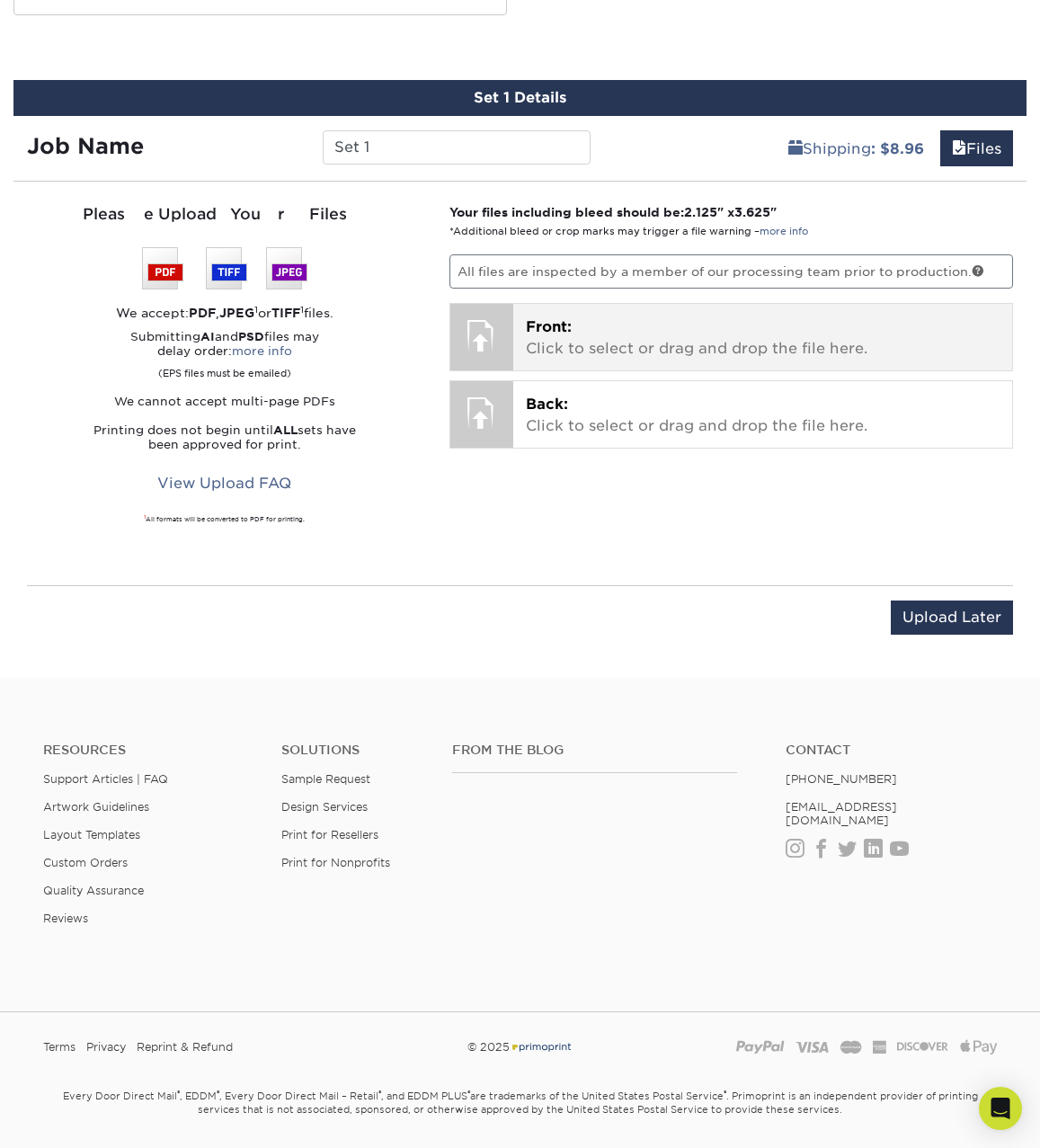
click at [492, 334] on div at bounding box center [482, 335] width 63 height 63
click at [486, 330] on div at bounding box center [482, 335] width 63 height 63
click at [695, 346] on p "Front: Click to select or drag and drop the file here." at bounding box center [763, 337] width 474 height 44
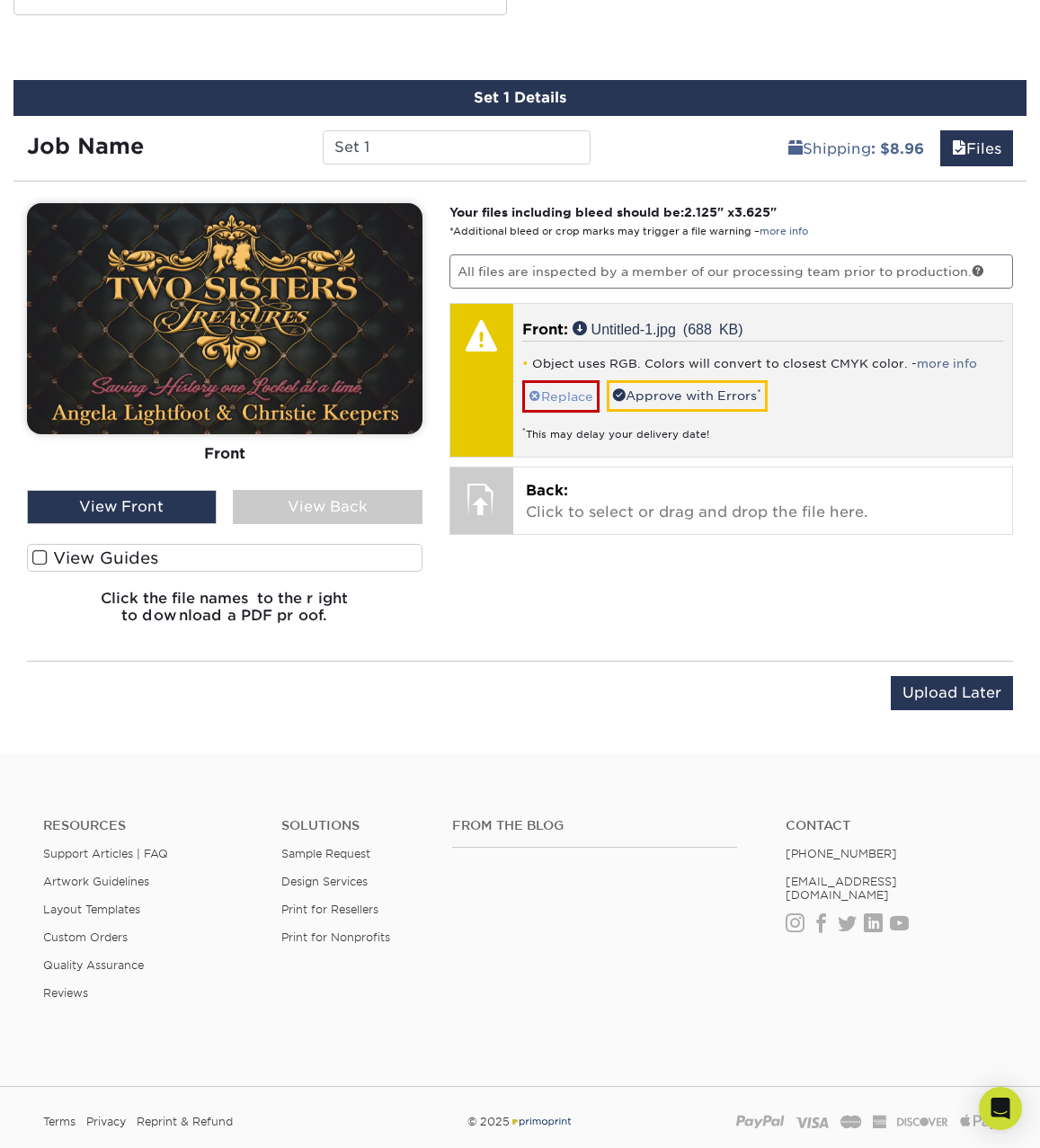
click at [570, 391] on link "Replace" at bounding box center [561, 396] width 78 height 31
click at [927, 363] on link "more info" at bounding box center [947, 364] width 60 height 14
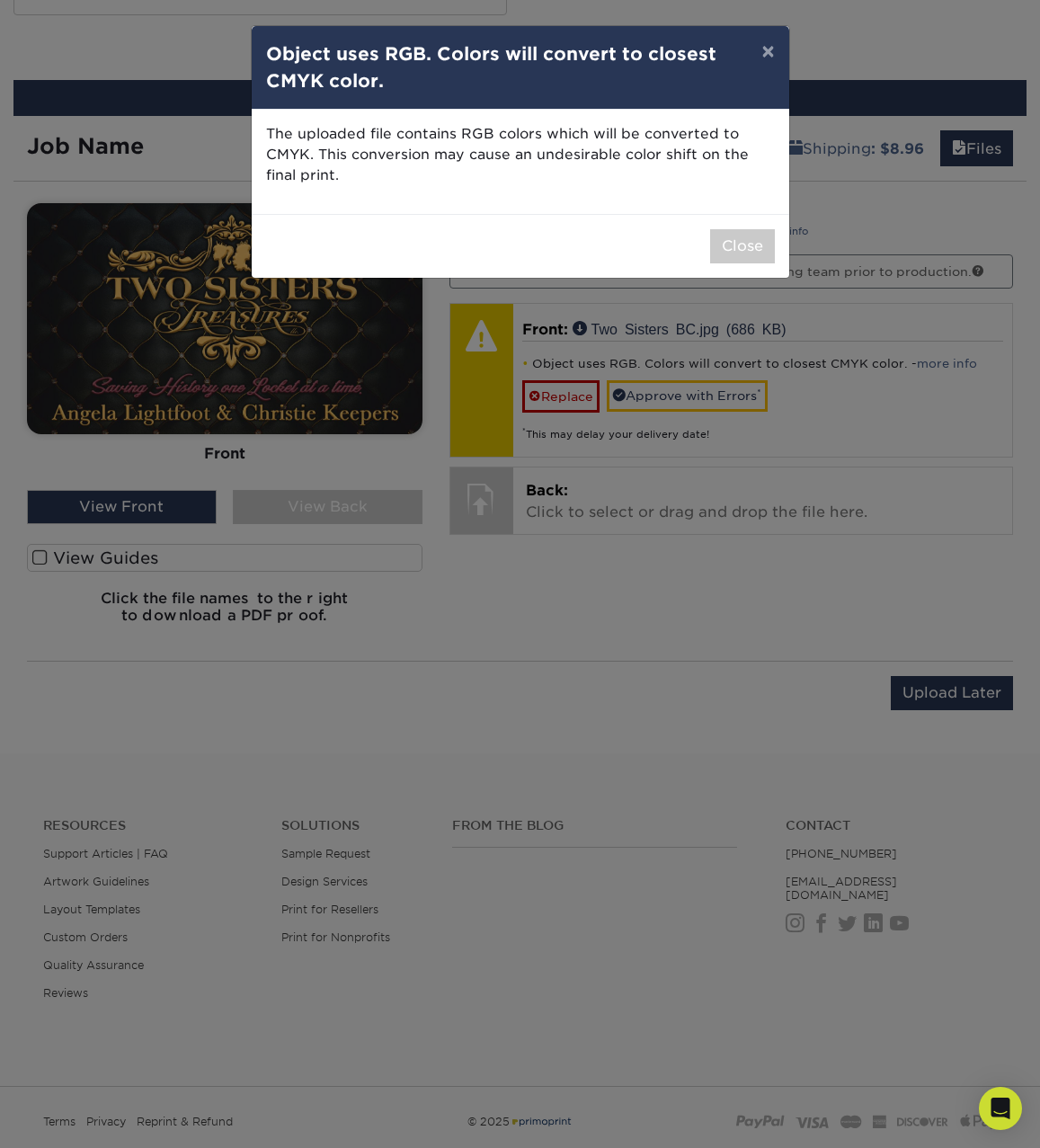
click at [746, 245] on button "Close" at bounding box center [742, 246] width 65 height 34
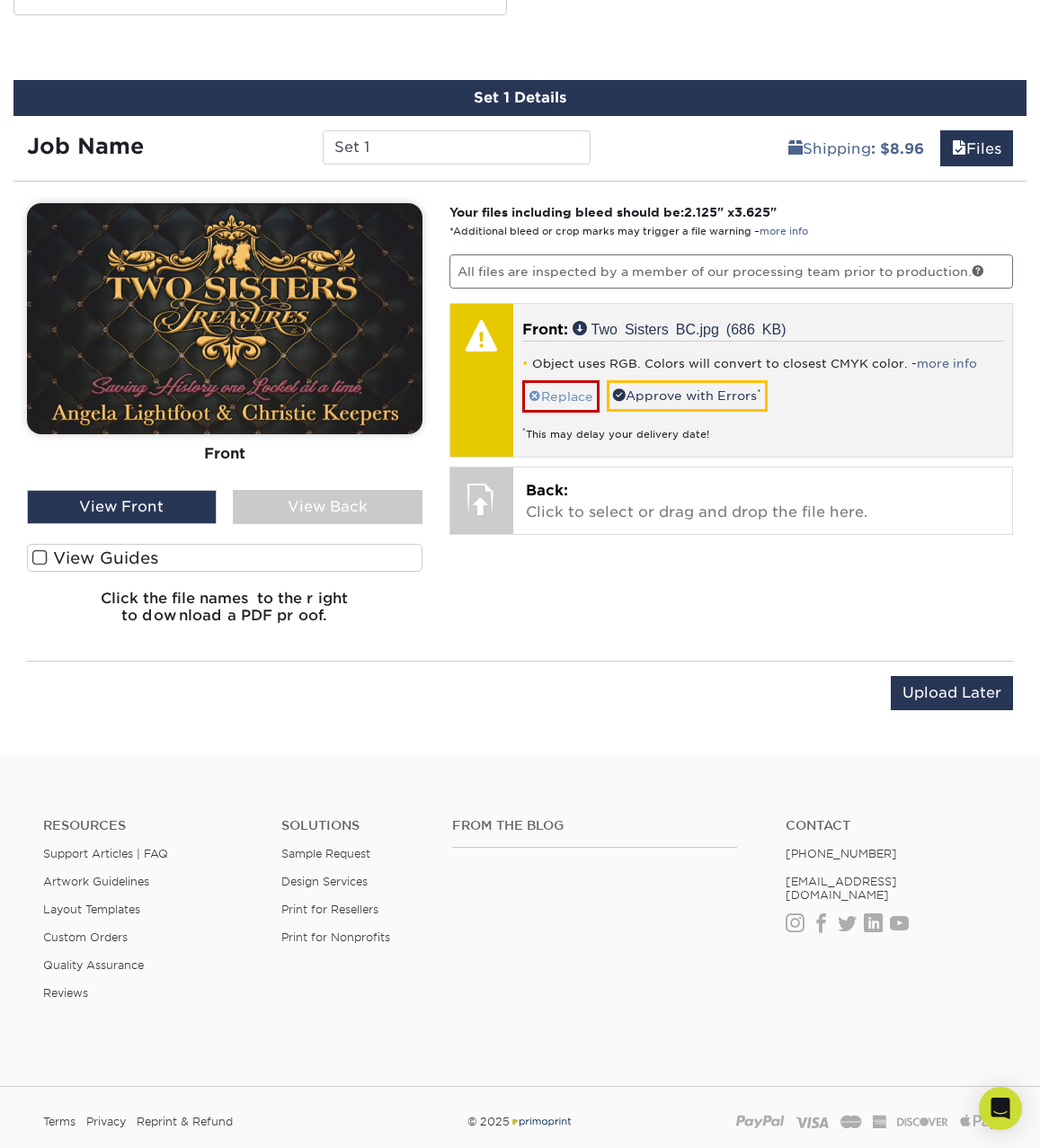
click at [581, 399] on link "Replace" at bounding box center [561, 396] width 78 height 31
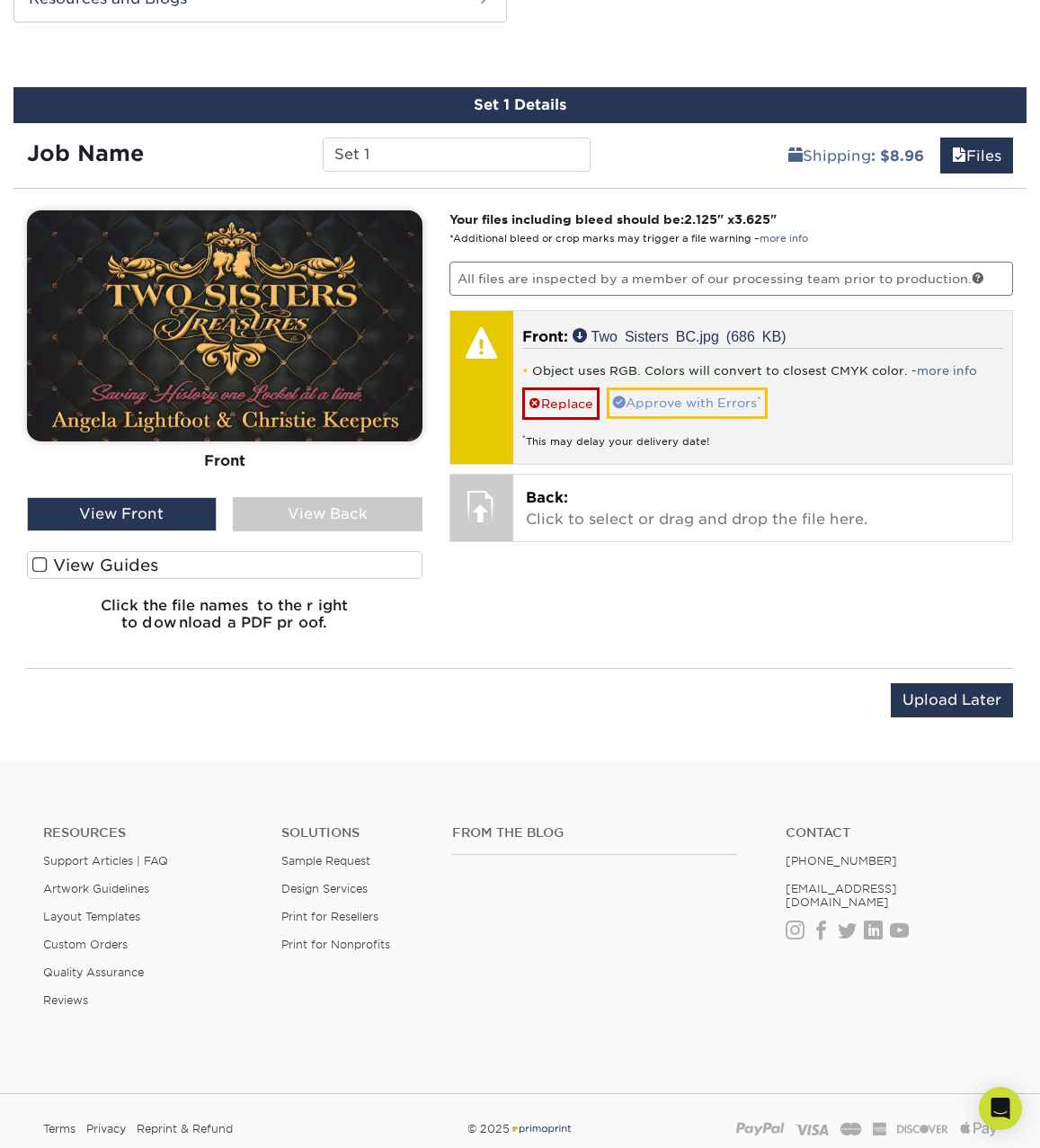
click at [673, 399] on link "Approve with Errors *" at bounding box center [687, 403] width 161 height 31
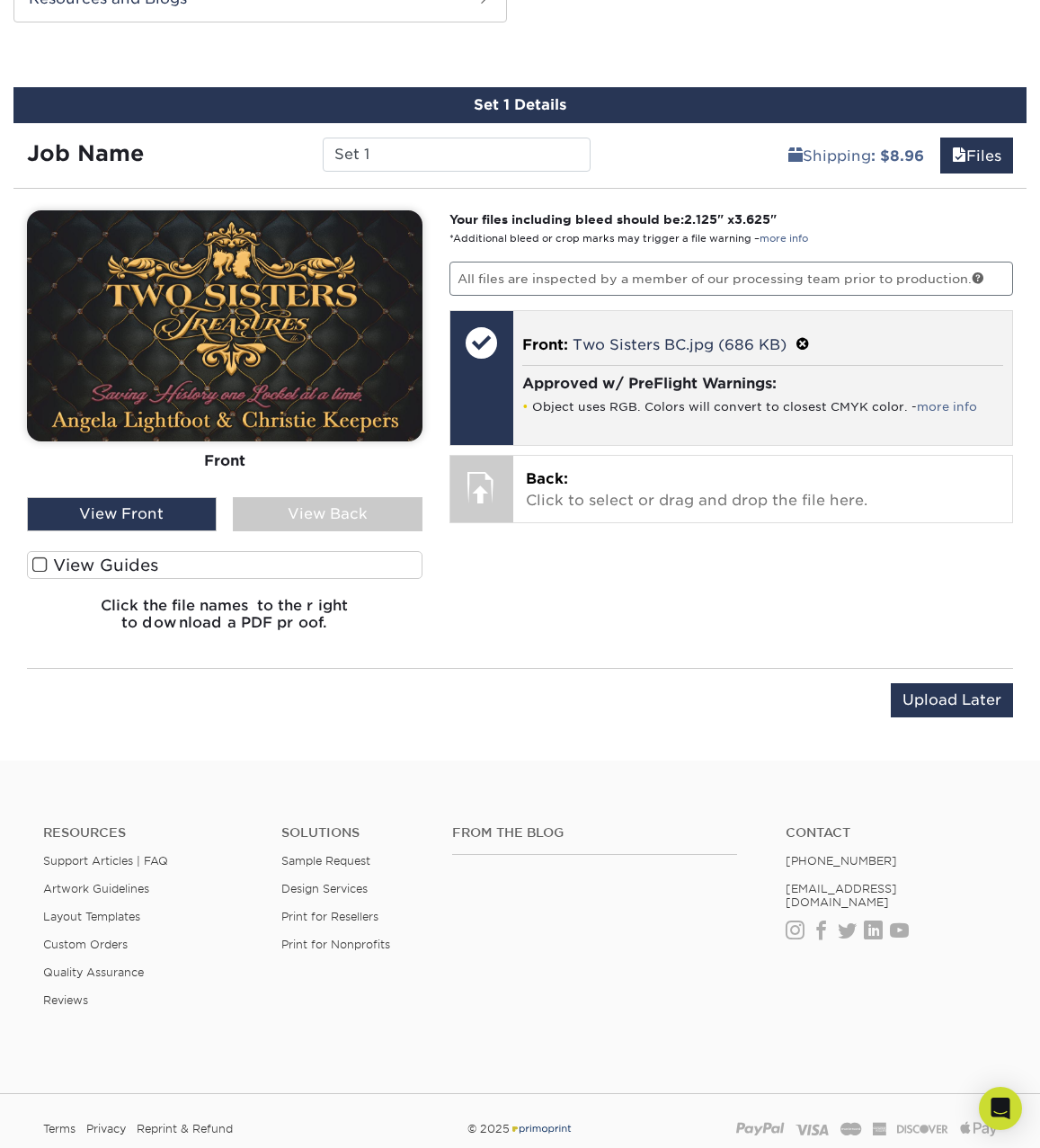
scroll to position [980, 0]
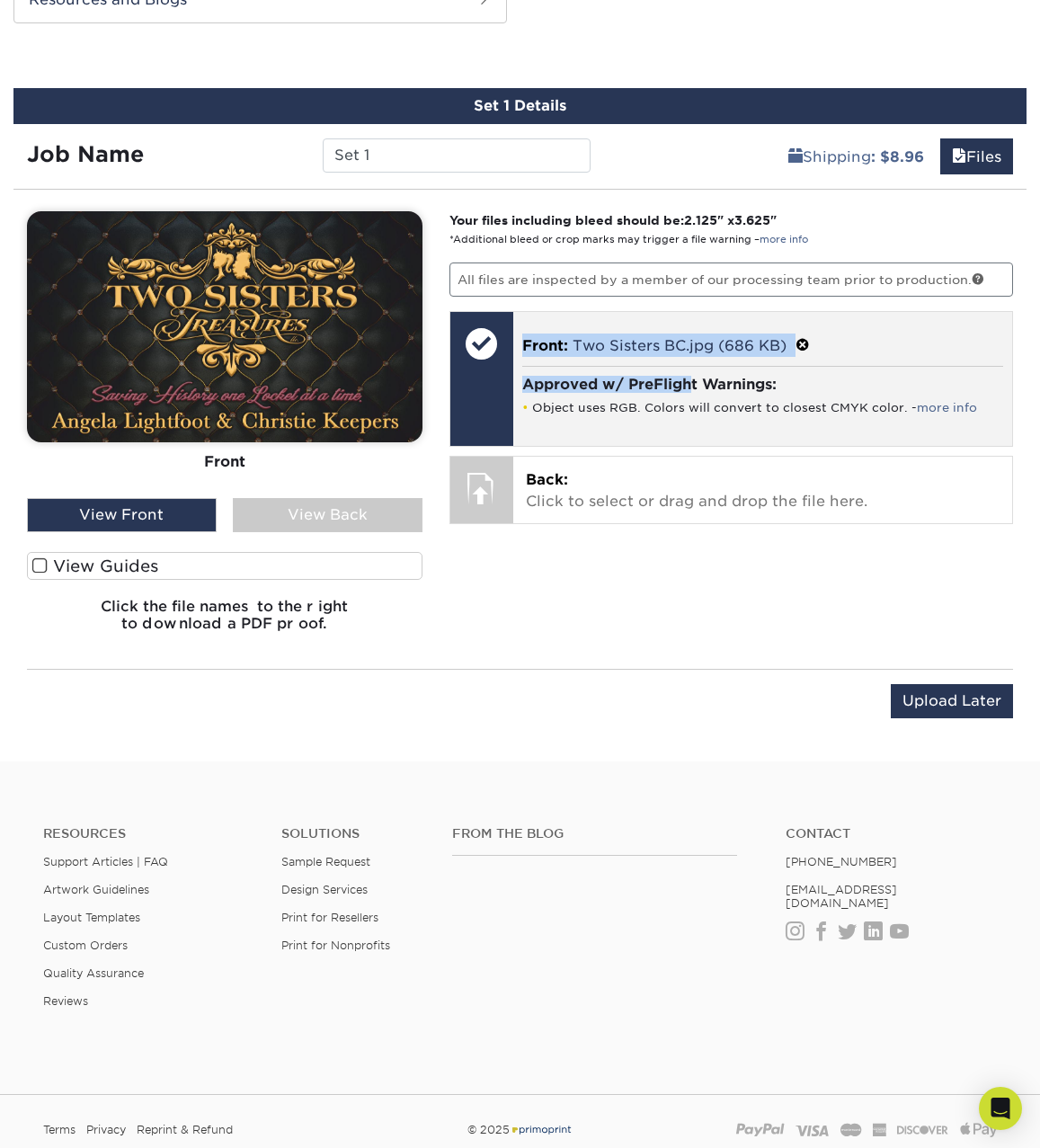
drag, startPoint x: 492, startPoint y: 352, endPoint x: 688, endPoint y: 388, distance: 199.3
click at [688, 388] on div "Front: Click to select or drag and drop the file here. Choose file Untitled-1.j…" at bounding box center [732, 379] width 564 height 136
click at [804, 338] on span at bounding box center [803, 346] width 15 height 17
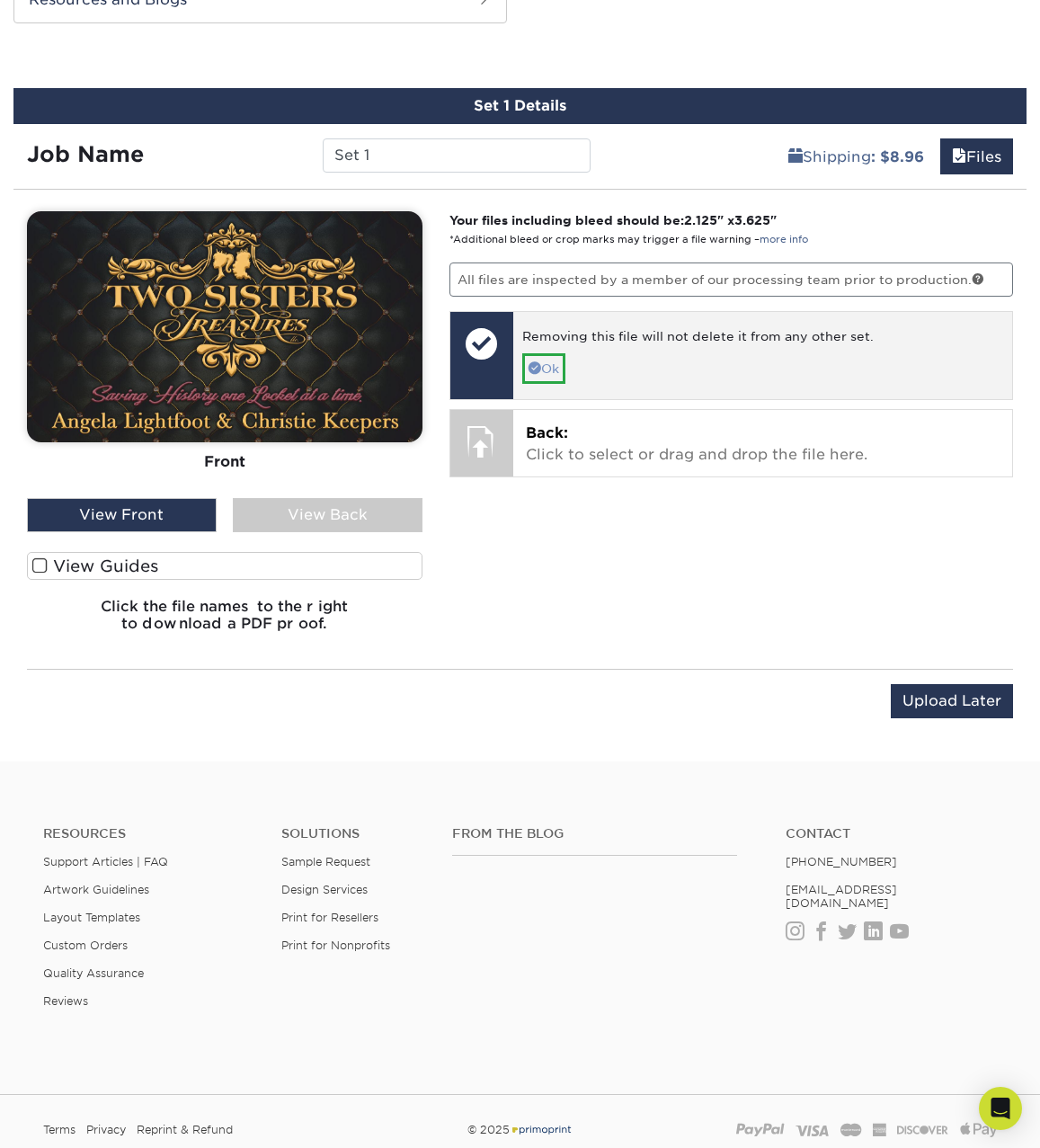
click at [534, 362] on span at bounding box center [534, 367] width 13 height 13
